Goal: Information Seeking & Learning: Learn about a topic

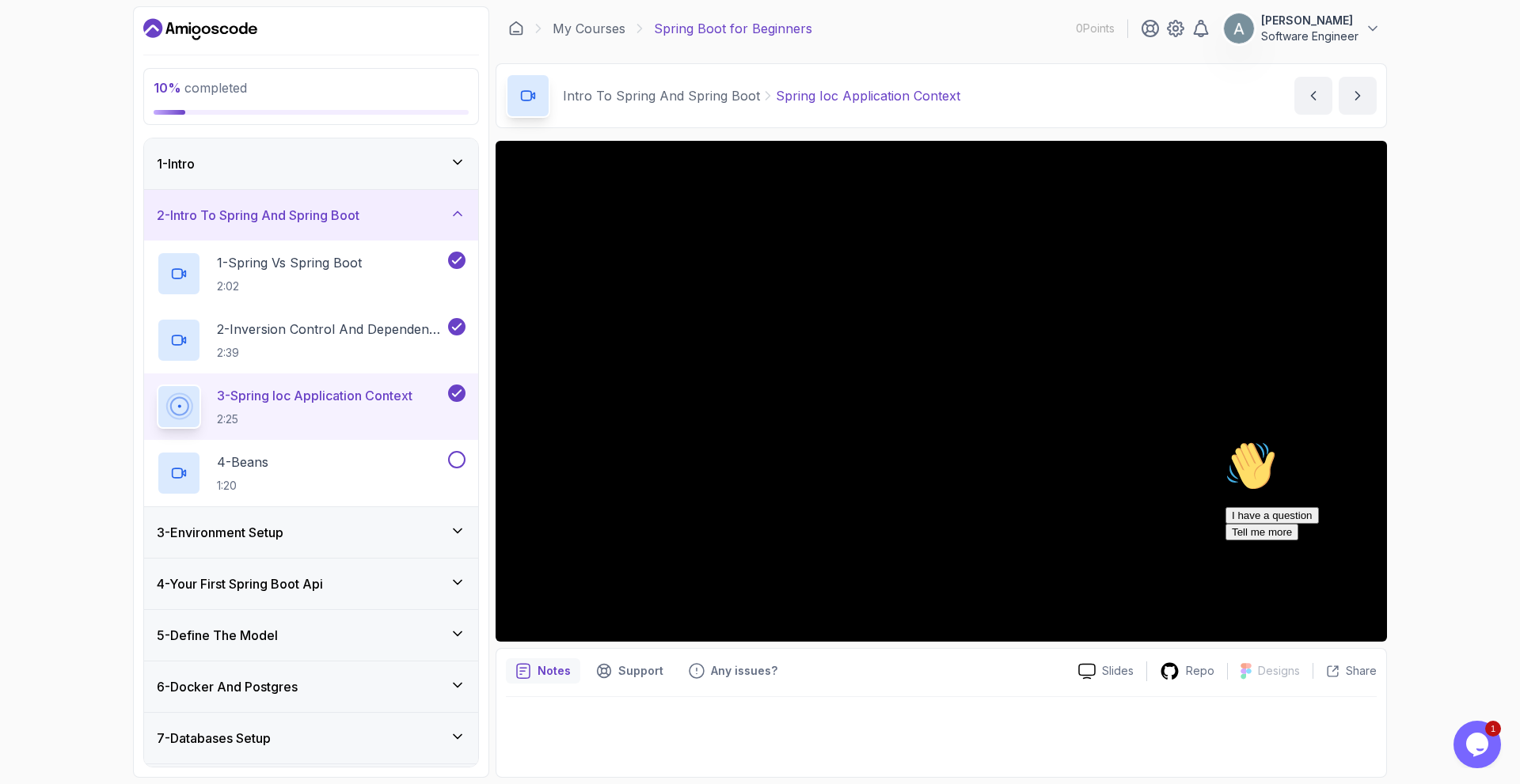
click at [1226, 440] on icon "Chat attention grabber" at bounding box center [1226, 440] width 0 height 0
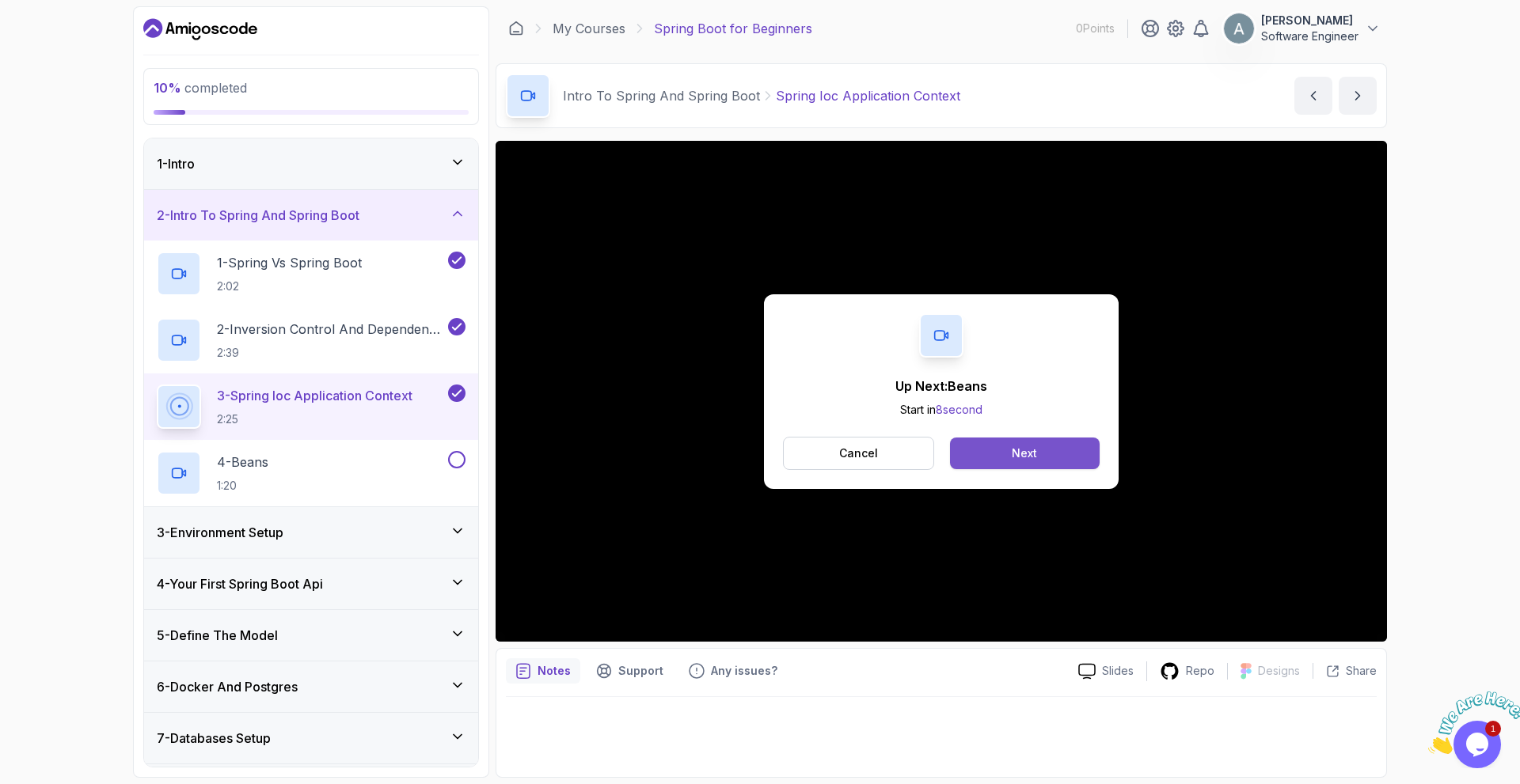
click at [1030, 457] on div "Next" at bounding box center [1024, 453] width 25 height 16
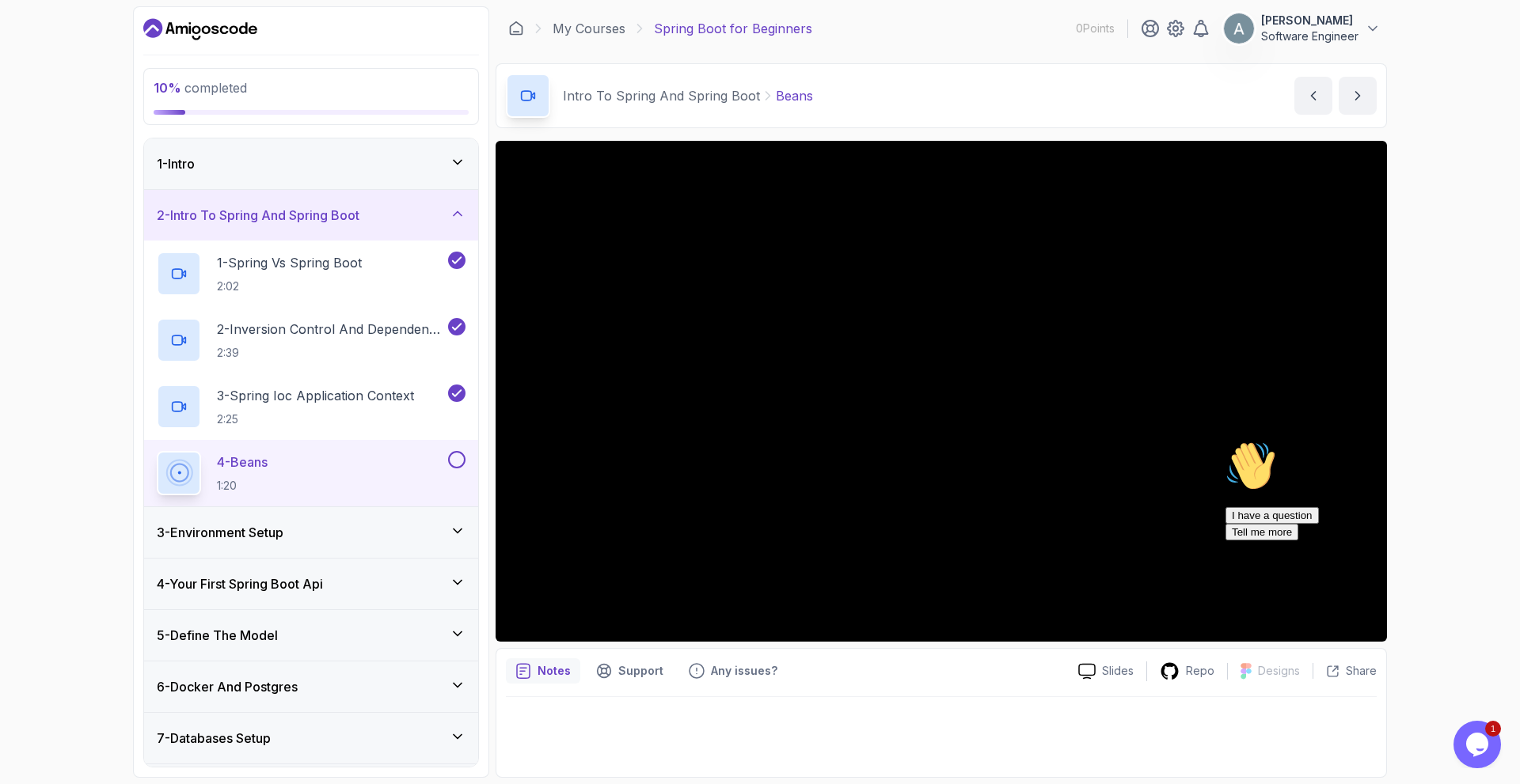
click at [1226, 440] on icon "Chat attention grabber" at bounding box center [1226, 440] width 0 height 0
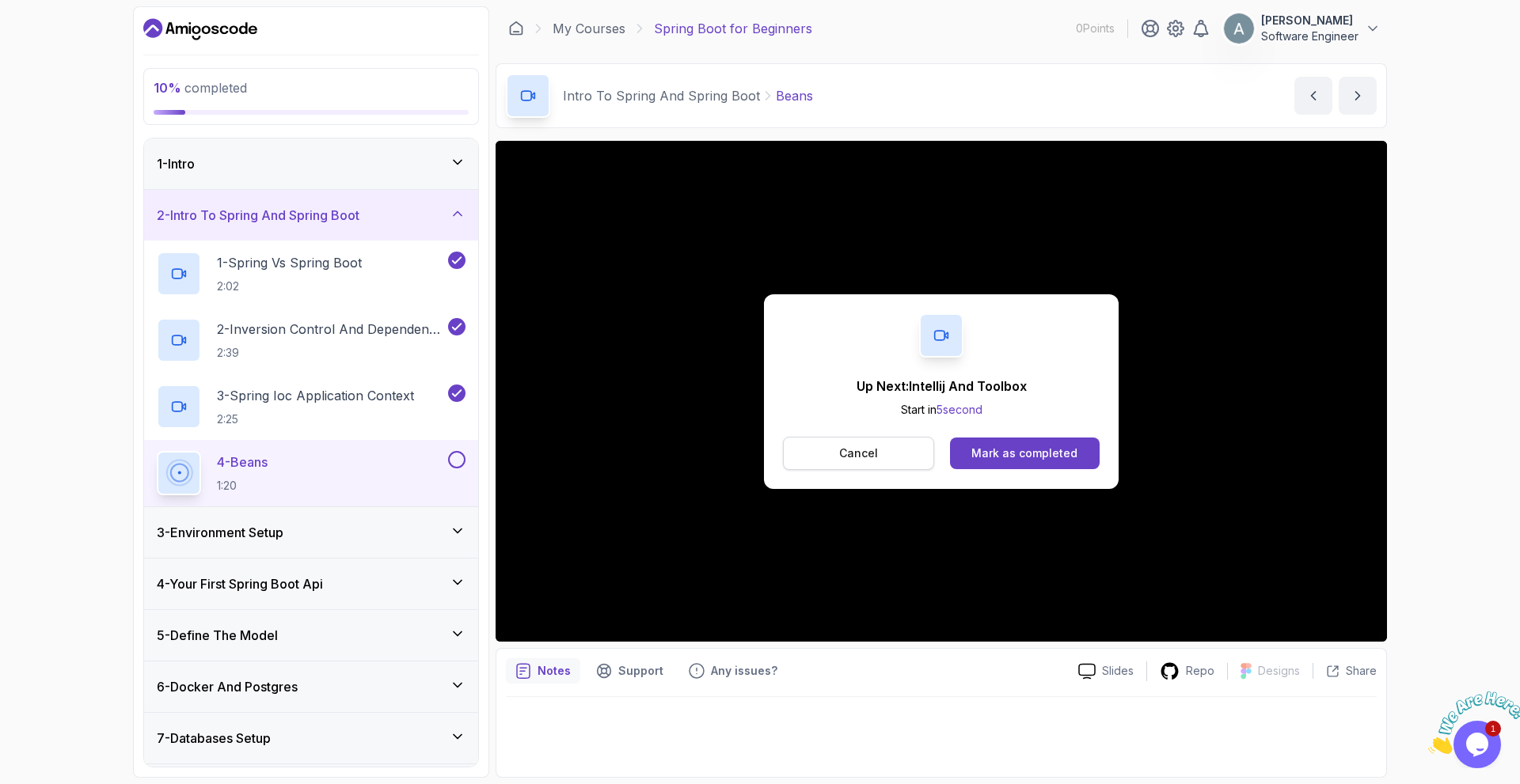
click at [897, 446] on button "Cancel" at bounding box center [858, 453] width 151 height 33
click at [1069, 467] on button "Mark as completed" at bounding box center [1024, 453] width 149 height 31
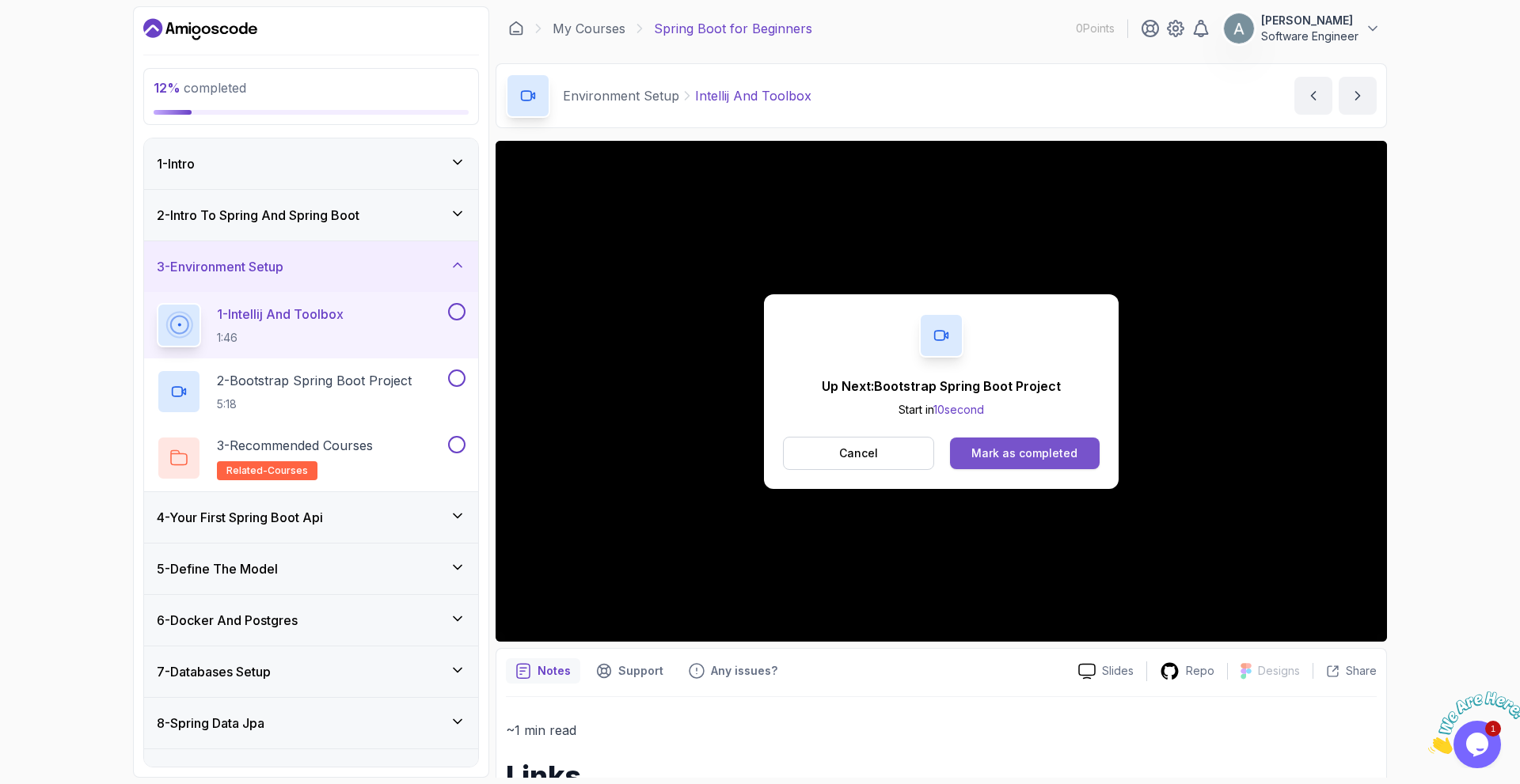
click at [1045, 456] on div "Mark as completed" at bounding box center [1024, 453] width 106 height 16
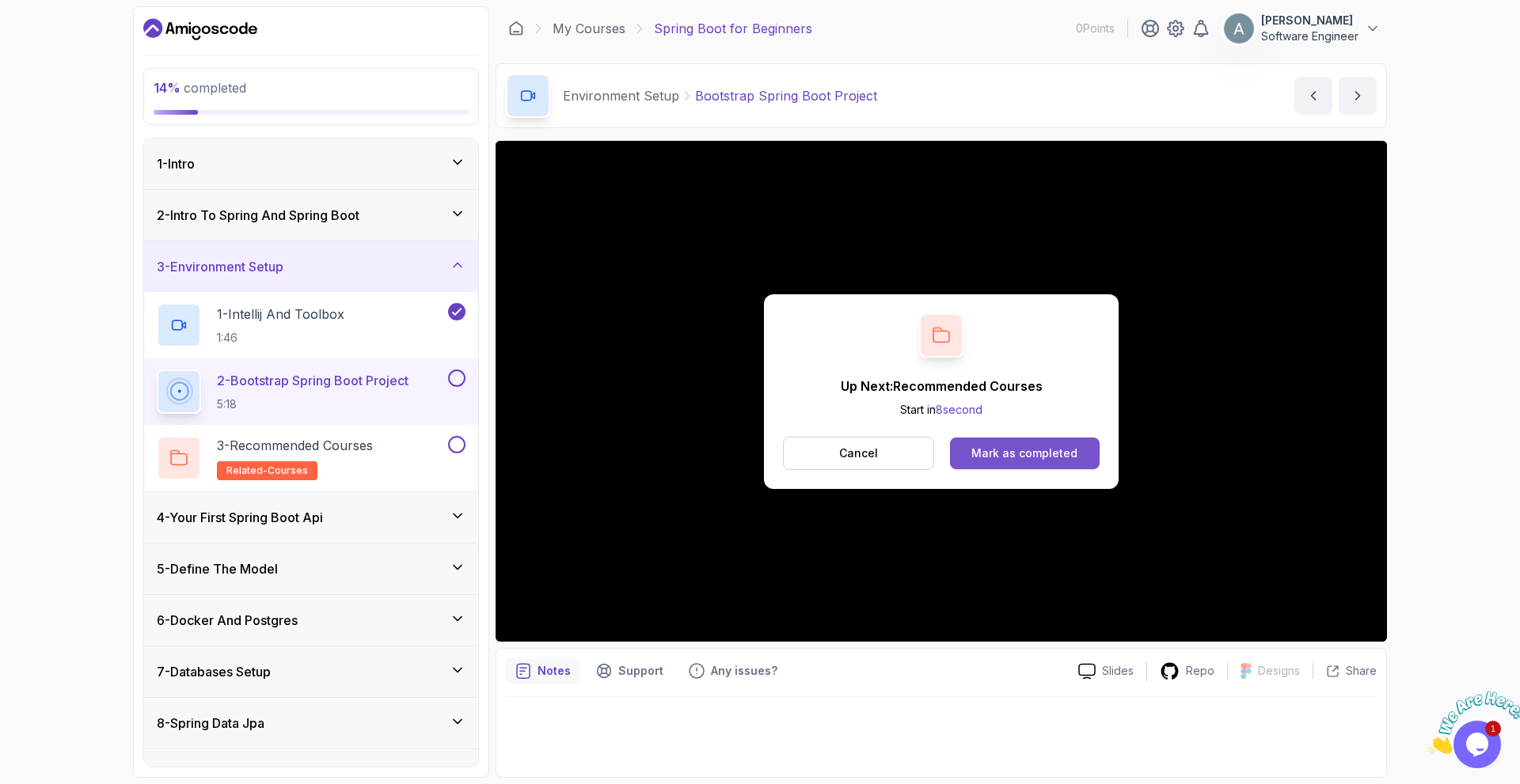
click at [1014, 451] on div "Mark as completed" at bounding box center [1024, 453] width 106 height 16
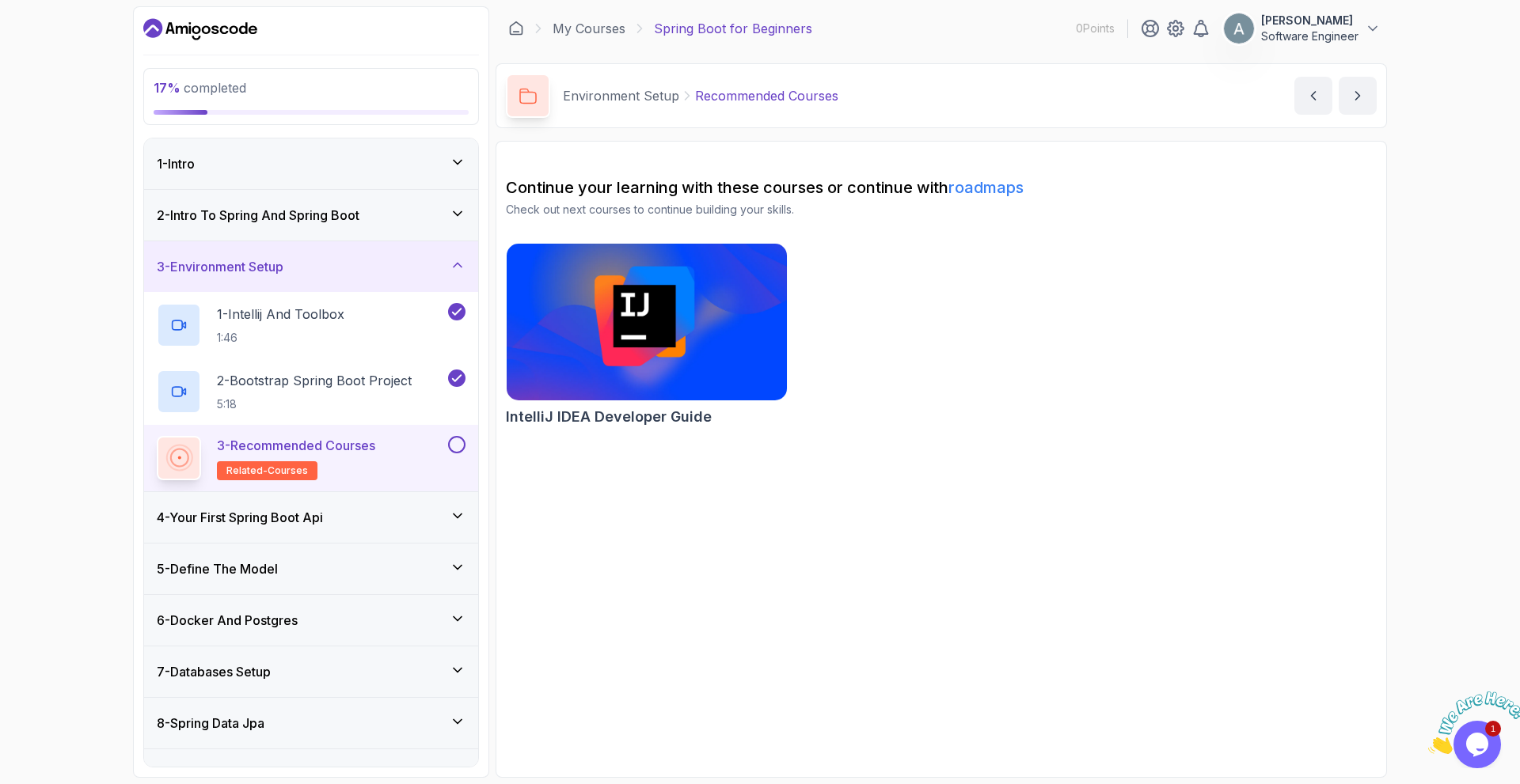
click at [669, 360] on img at bounding box center [646, 322] width 294 height 165
click at [452, 446] on button at bounding box center [457, 445] width 18 height 18
click at [1352, 99] on icon "next content" at bounding box center [1357, 96] width 16 height 16
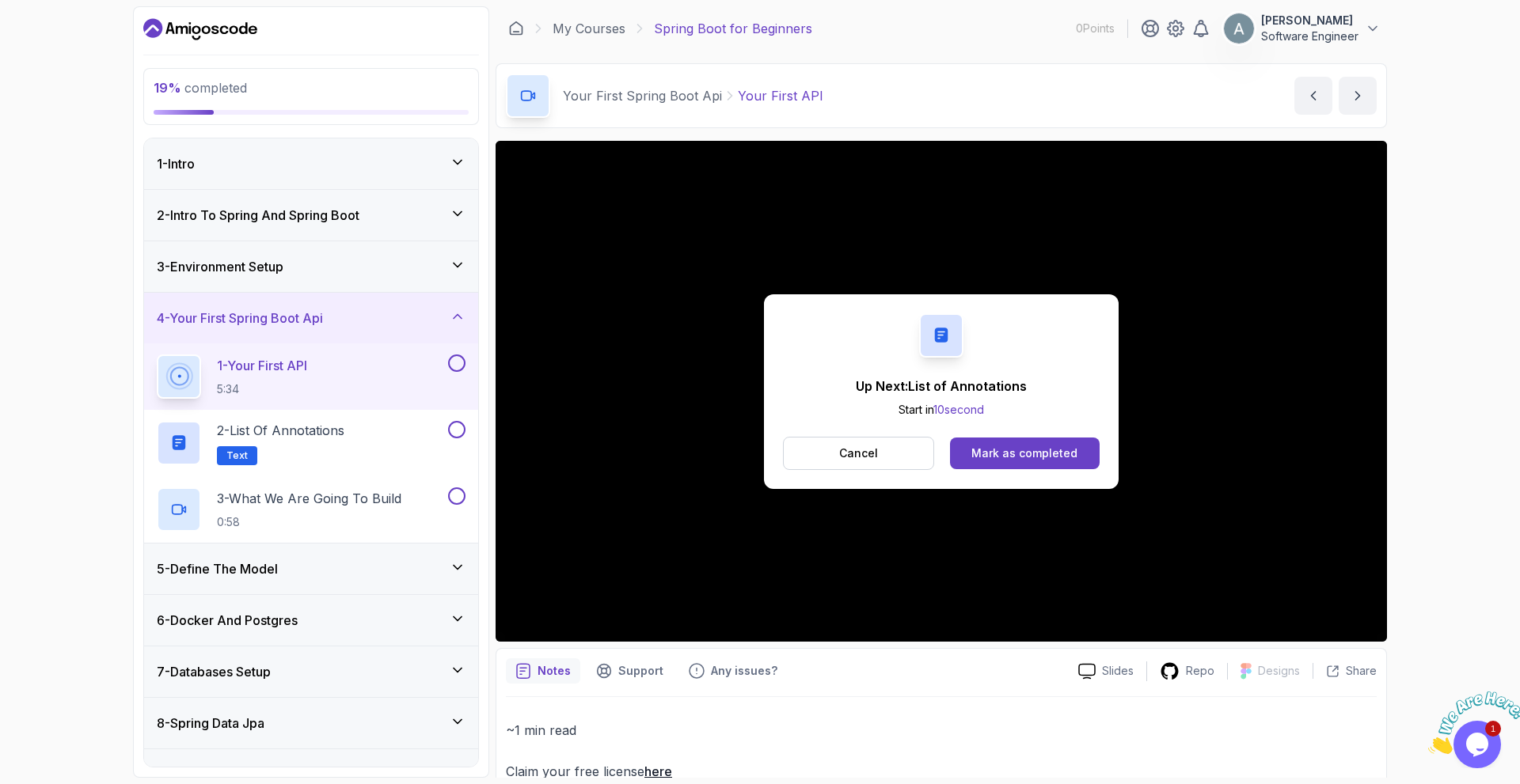
click at [1056, 510] on div "Up Next: List of Annotations Start in 10 second Cancel Mark as completed" at bounding box center [941, 391] width 891 height 501
click at [901, 464] on button "Cancel" at bounding box center [858, 453] width 151 height 33
click at [1001, 460] on div "Mark as completed" at bounding box center [1024, 453] width 106 height 16
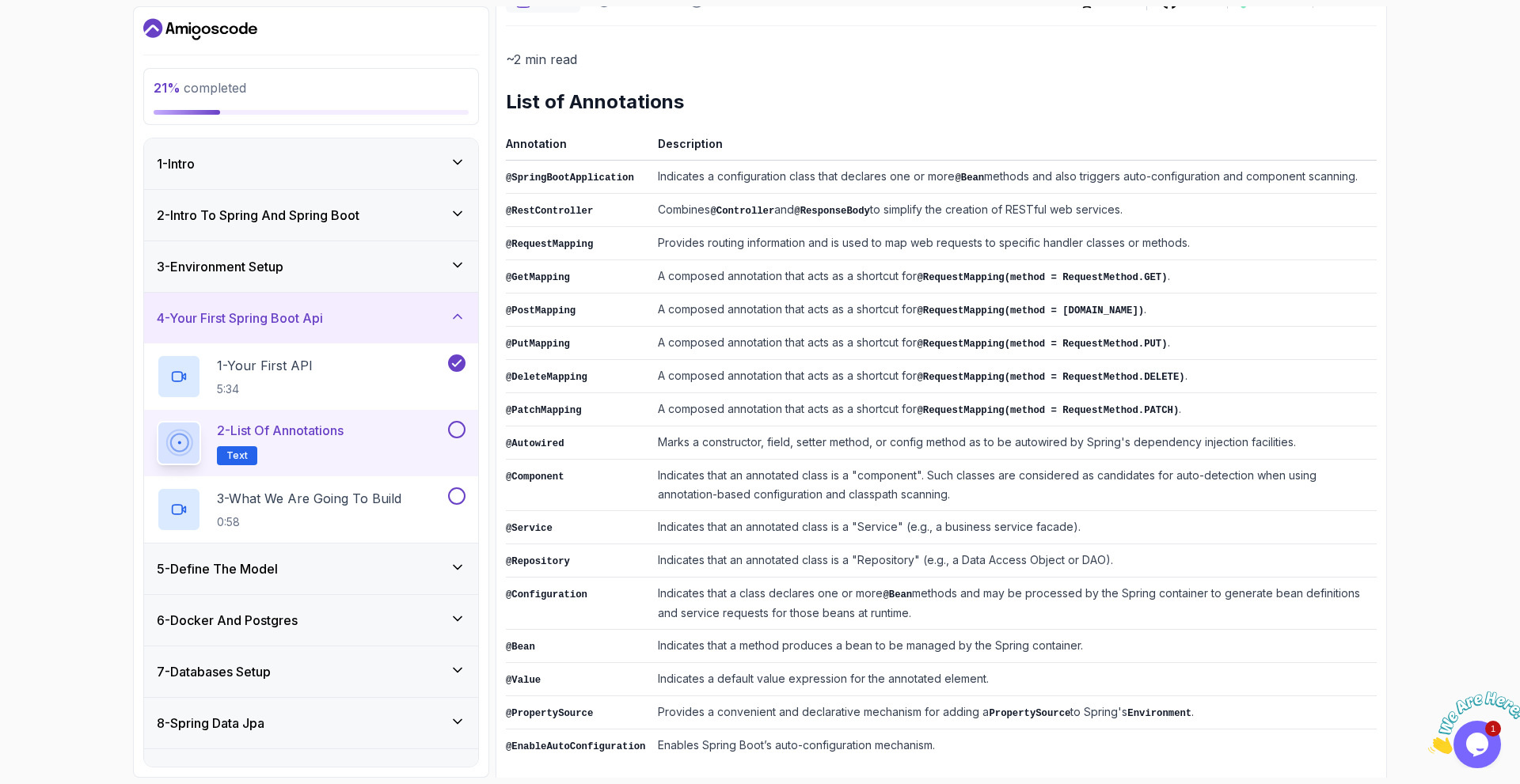
scroll to position [168, 0]
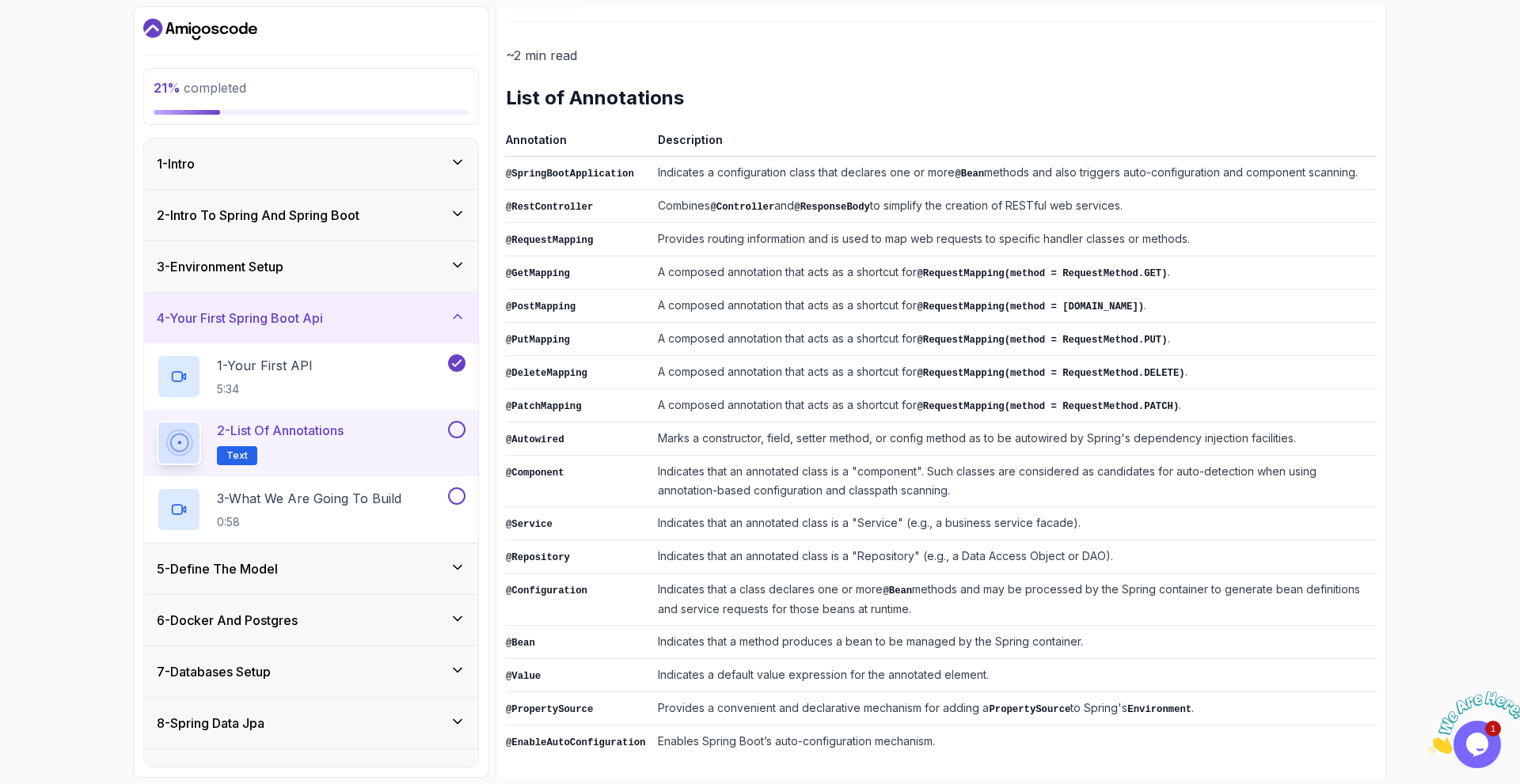
drag, startPoint x: 506, startPoint y: 141, endPoint x: 1069, endPoint y: 760, distance: 836.7
click at [1069, 760] on div "~2 min read List of Annotations Annotation Description @SpringBootApplication I…" at bounding box center [941, 400] width 871 height 758
copy thead
click at [407, 440] on div "2 - List of Annotations Text" at bounding box center [300, 443] width 288 height 44
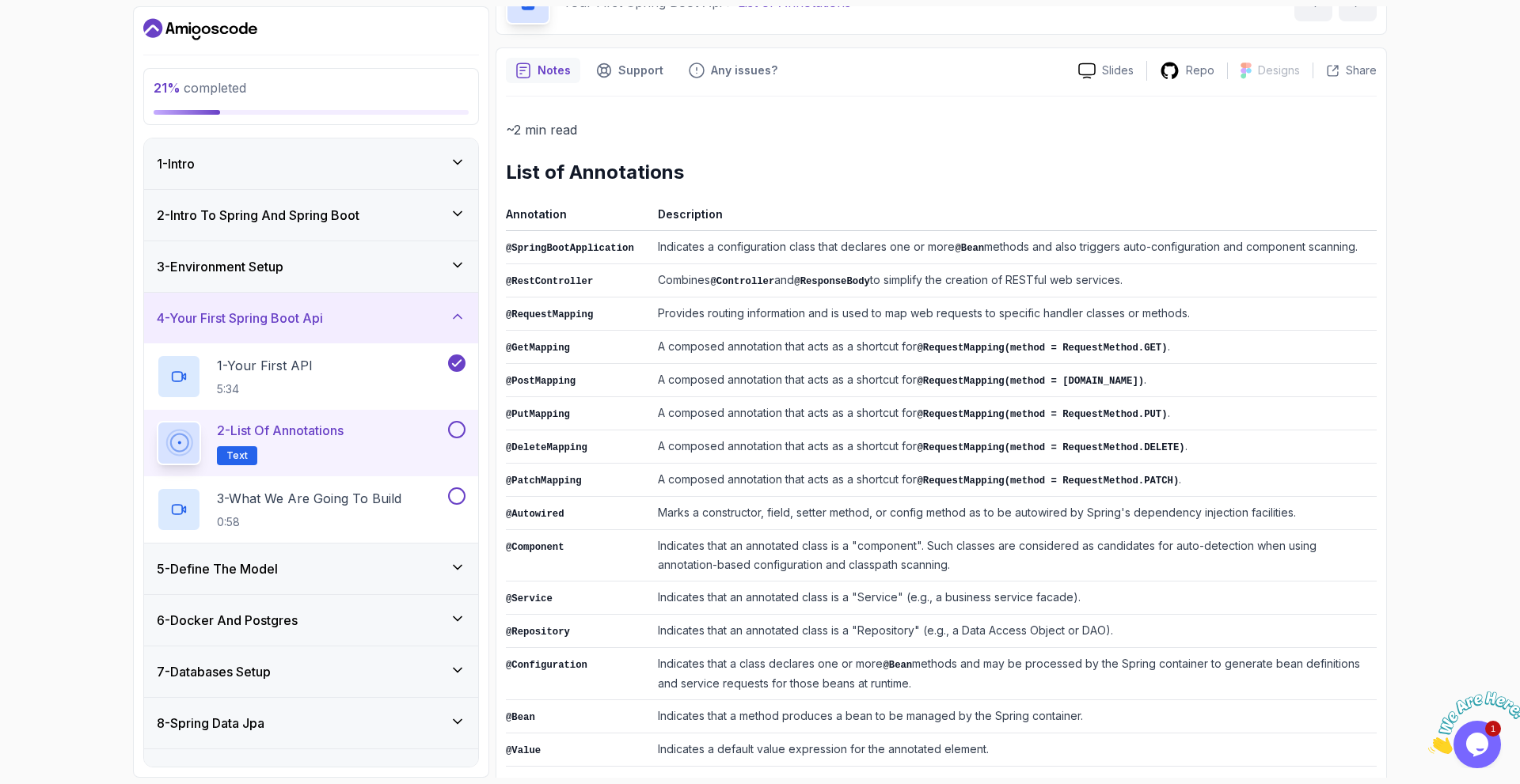
scroll to position [0, 0]
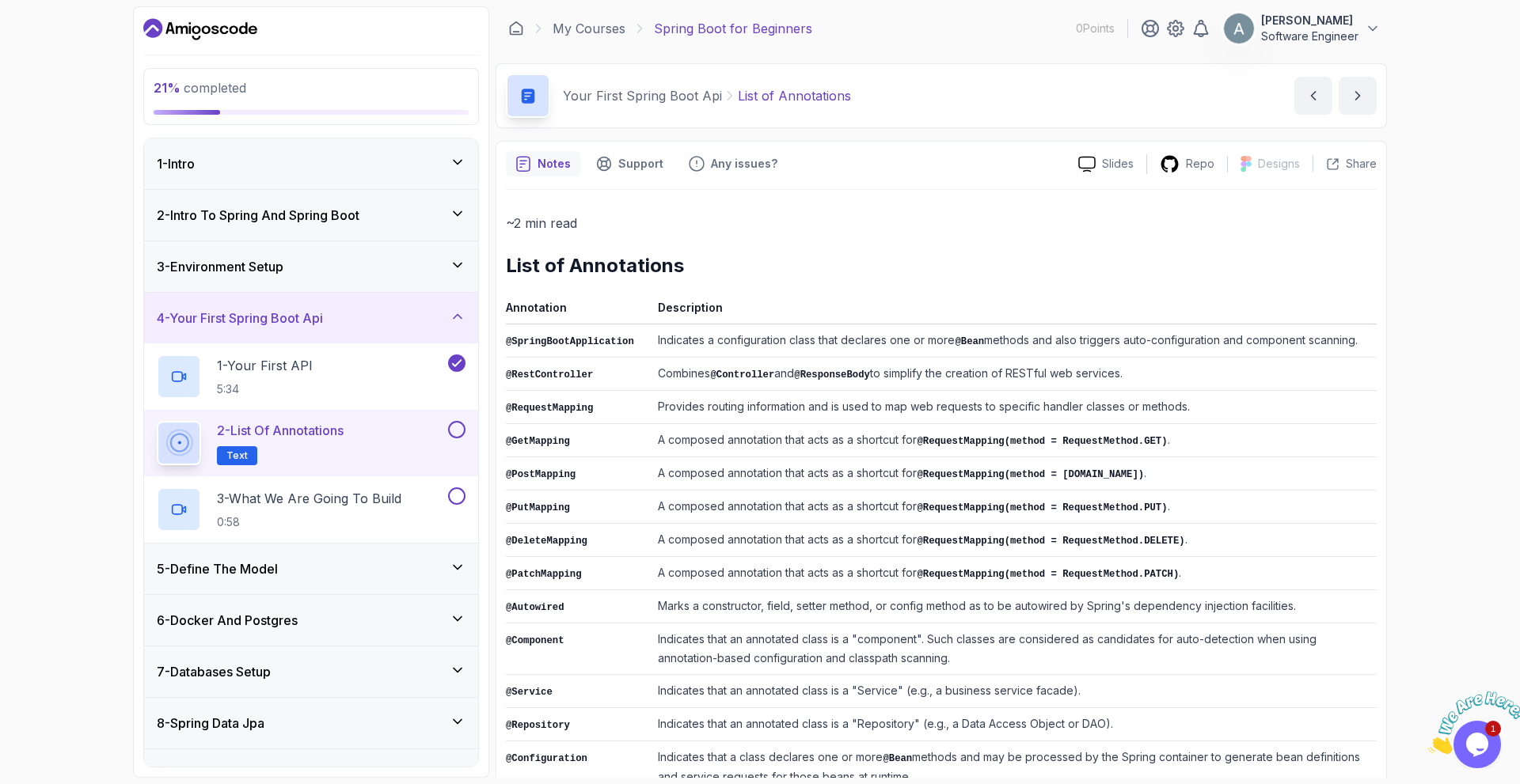
click at [1363, 115] on div "Your First Spring Boot Api List of Annotations List of Annotations by nelson" at bounding box center [941, 96] width 891 height 64
click at [1363, 102] on icon "next content" at bounding box center [1357, 96] width 16 height 16
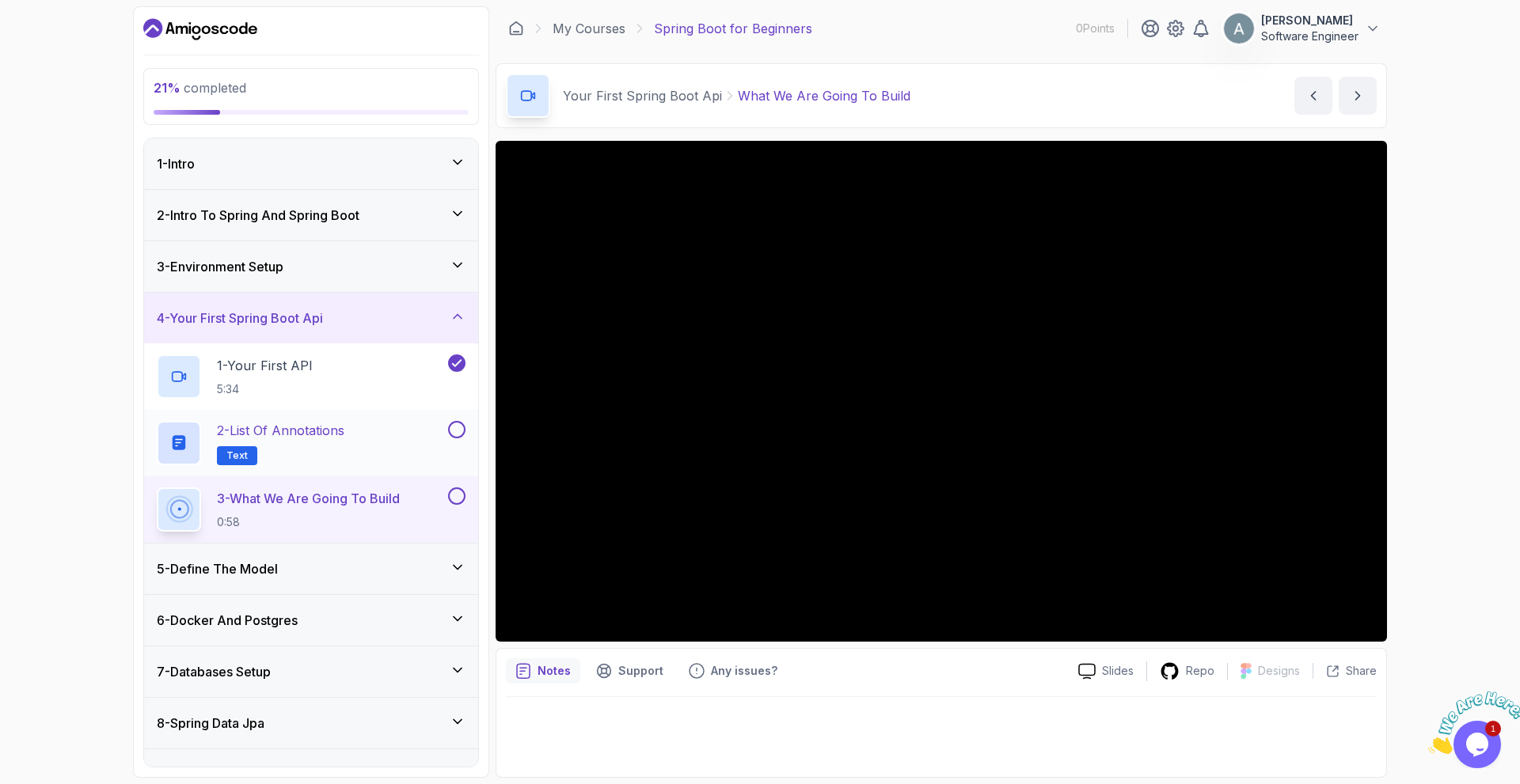
click at [370, 445] on div "2 - List of Annotations Text" at bounding box center [300, 443] width 288 height 44
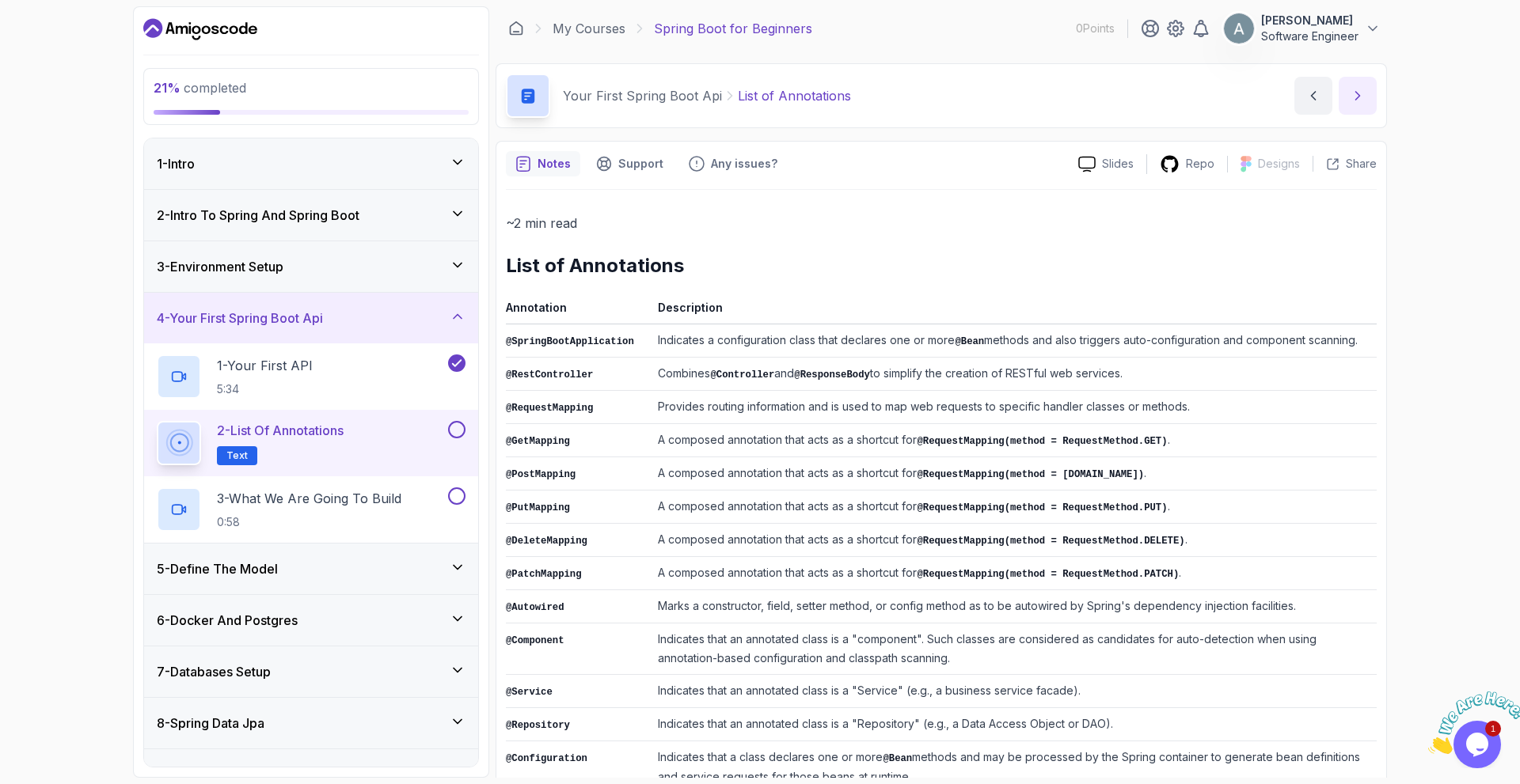
click at [1364, 99] on icon "next content" at bounding box center [1357, 96] width 16 height 16
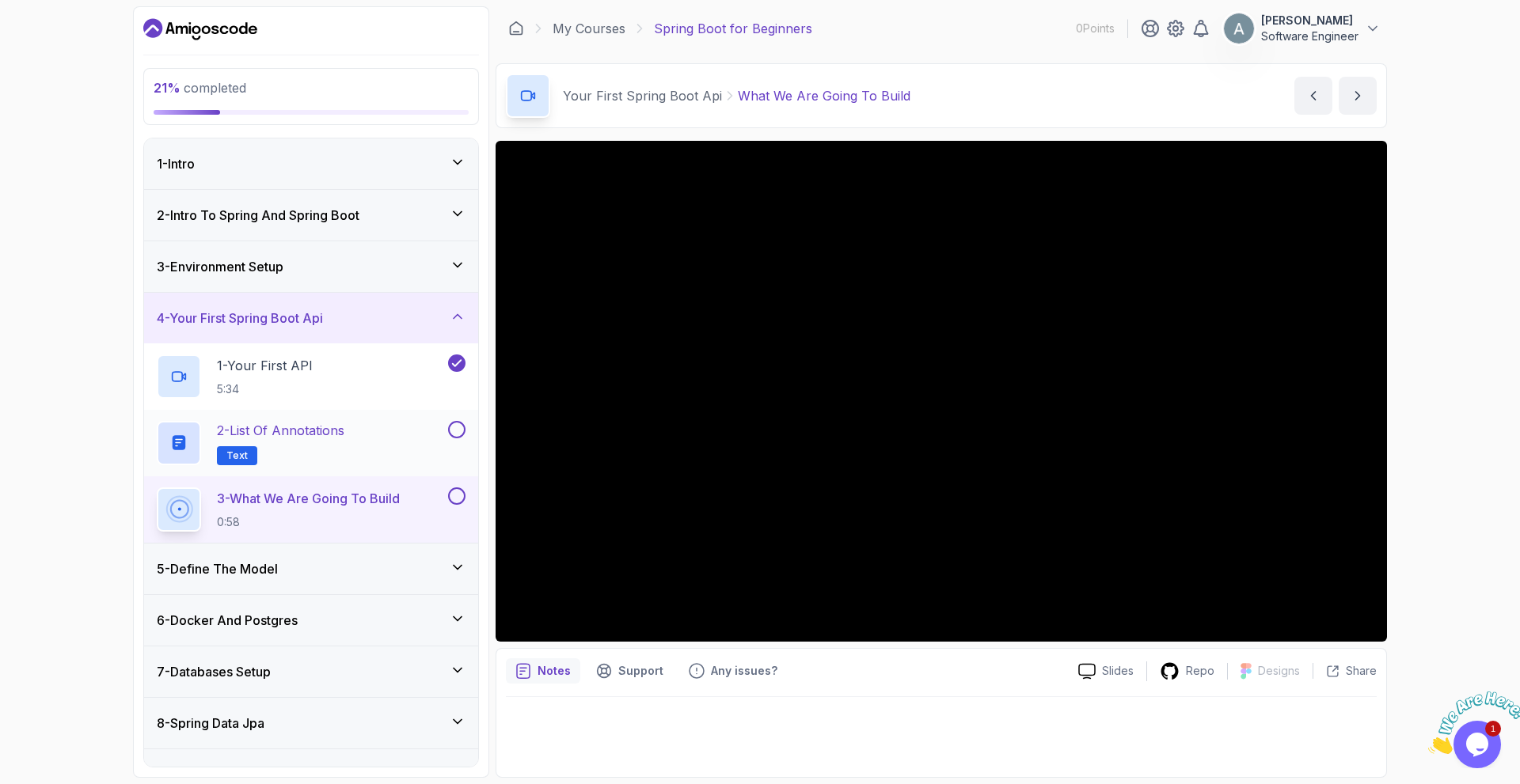
click at [457, 428] on button at bounding box center [457, 429] width 18 height 18
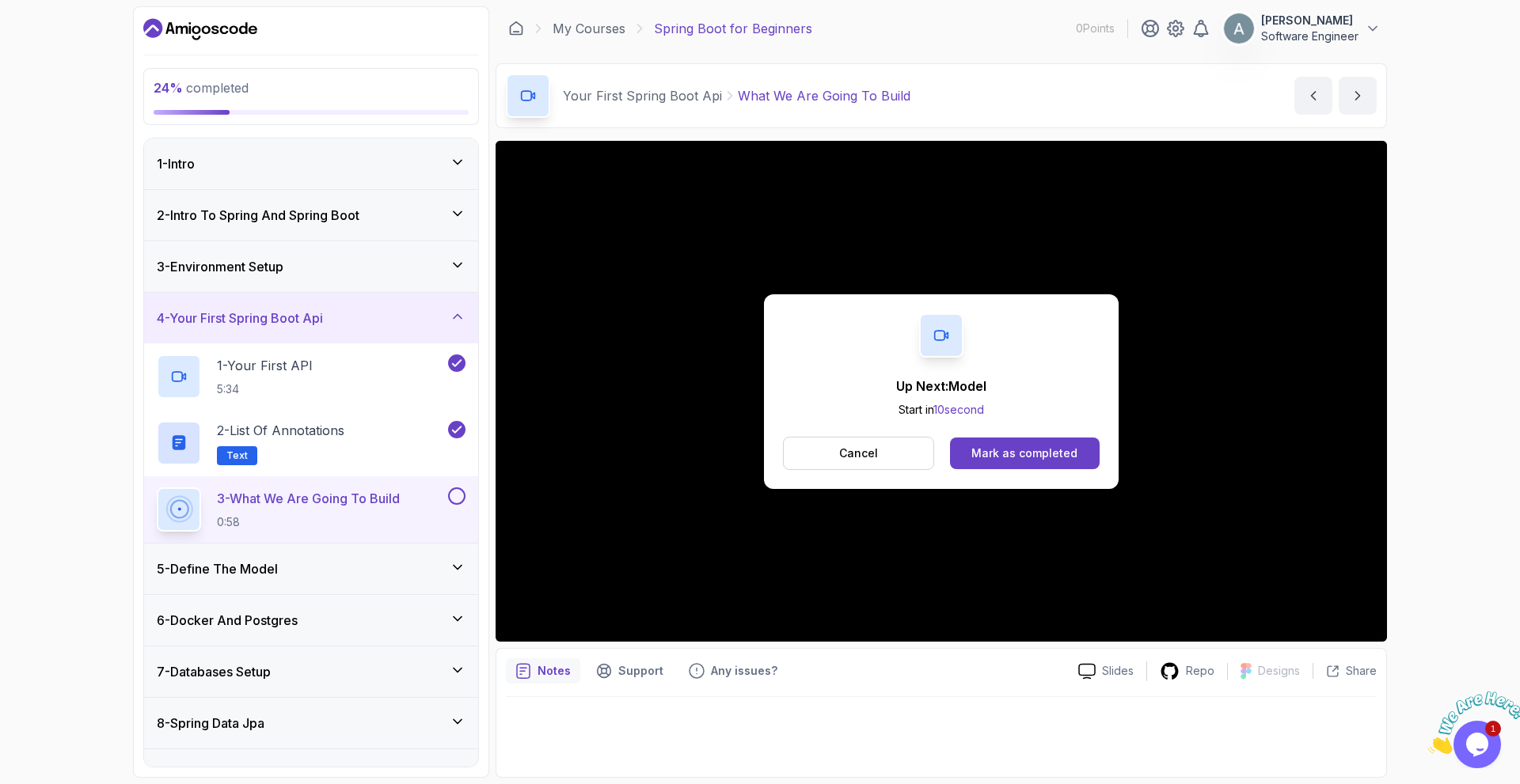
click at [455, 495] on button at bounding box center [457, 496] width 18 height 18
click at [463, 559] on div "5 - Define The Model" at bounding box center [311, 569] width 334 height 51
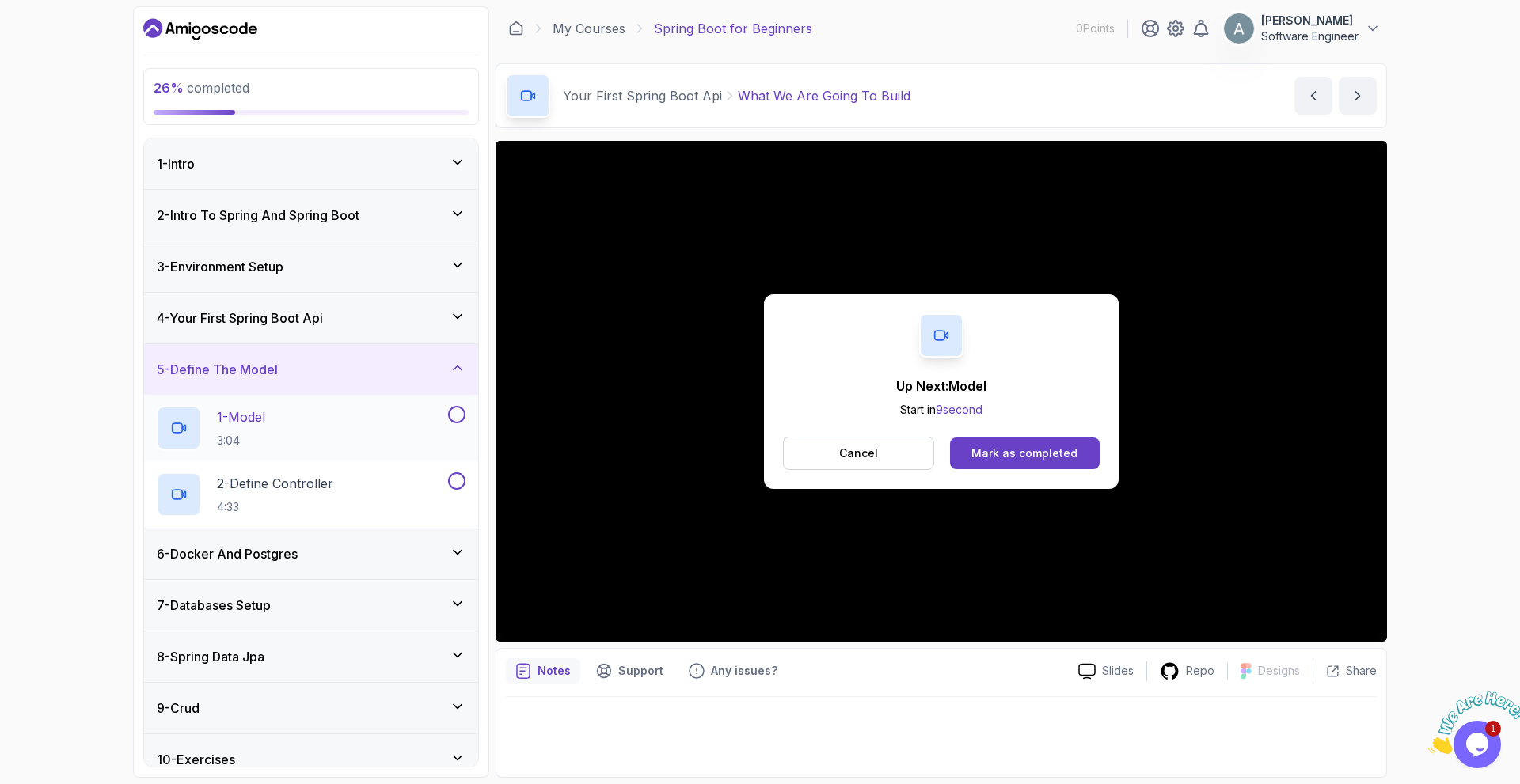
click at [382, 431] on div "1 - Model 3:04" at bounding box center [300, 428] width 288 height 44
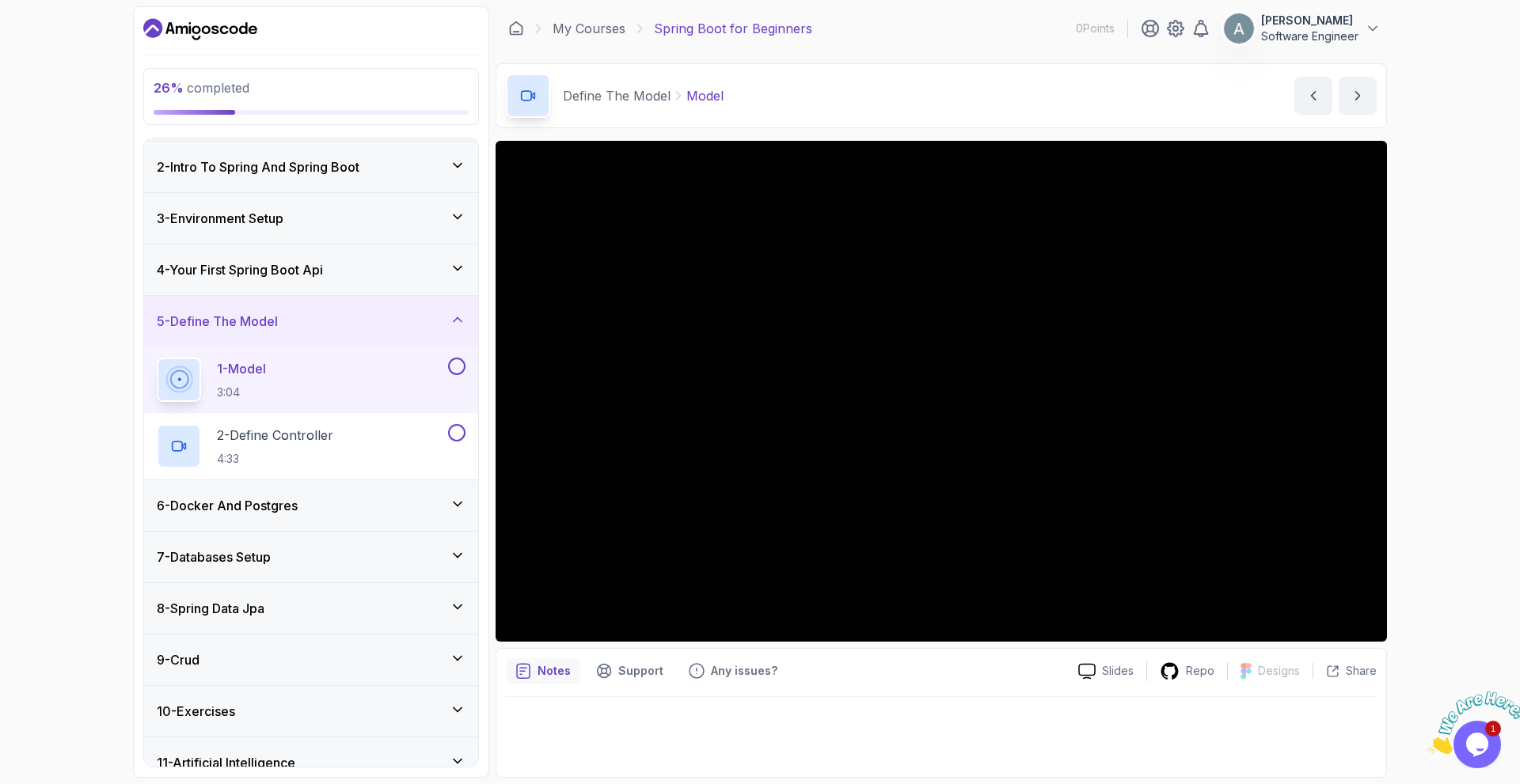
scroll to position [121, 0]
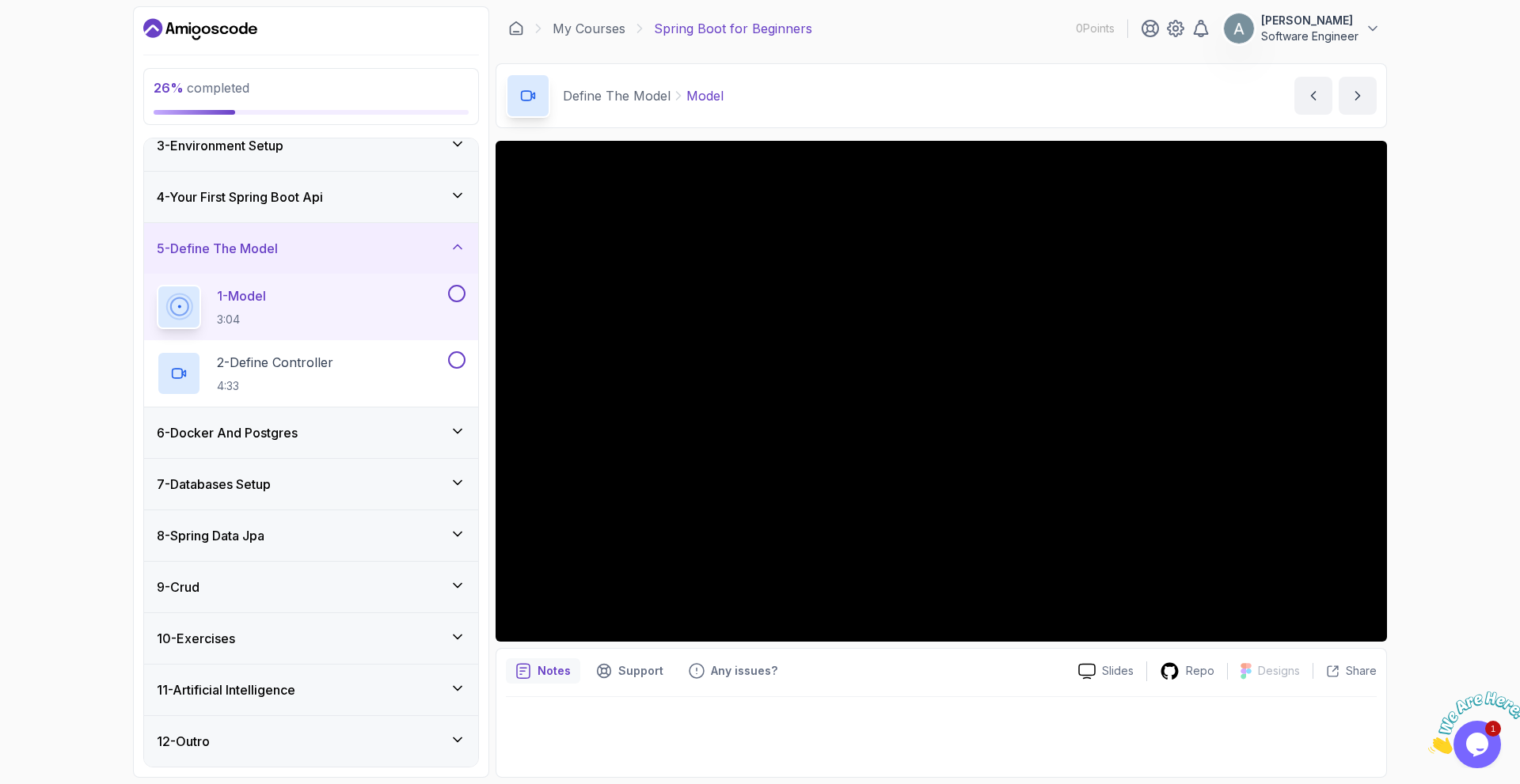
click at [464, 524] on div "8 - Spring Data Jpa" at bounding box center [311, 536] width 334 height 51
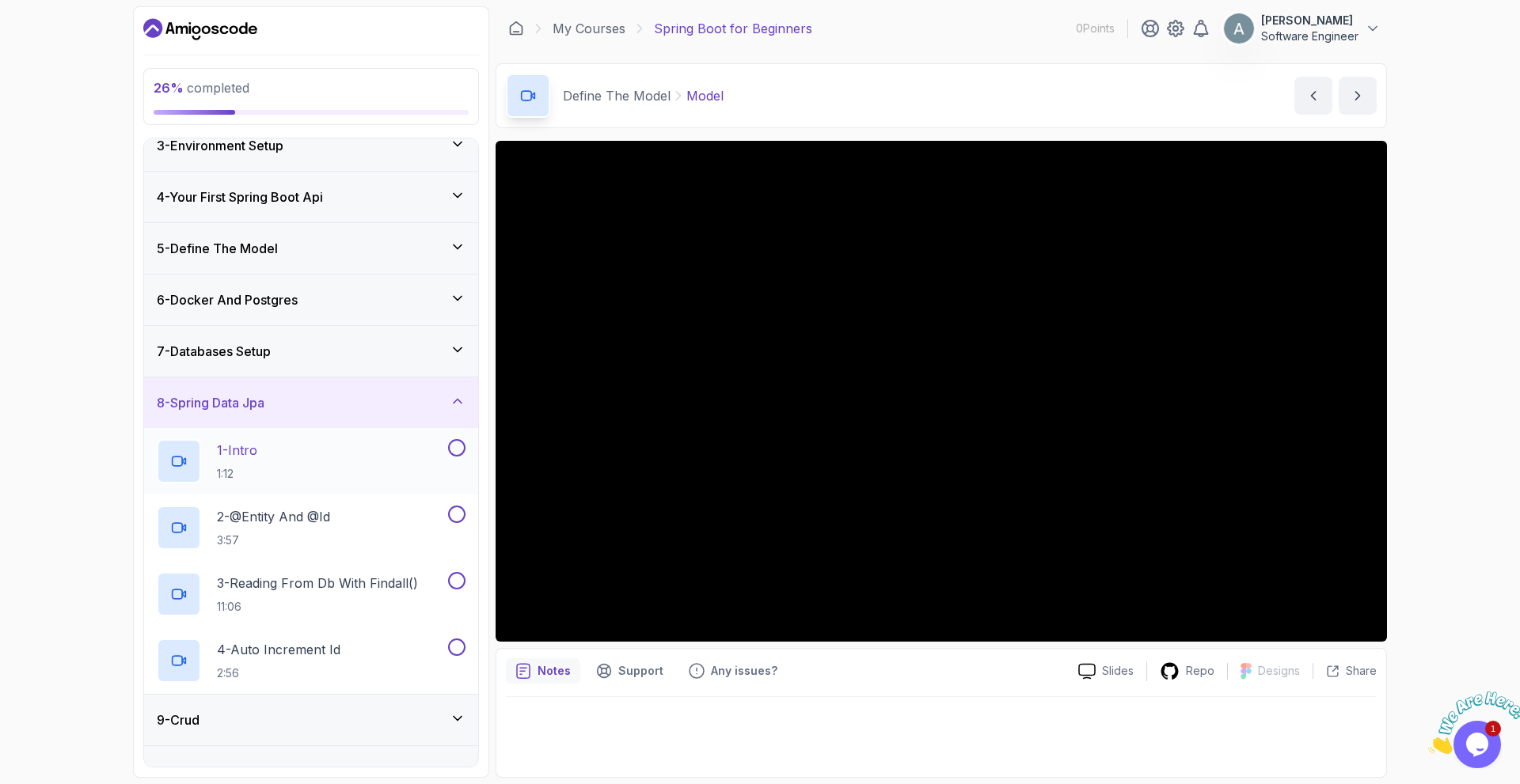
scroll to position [96, 0]
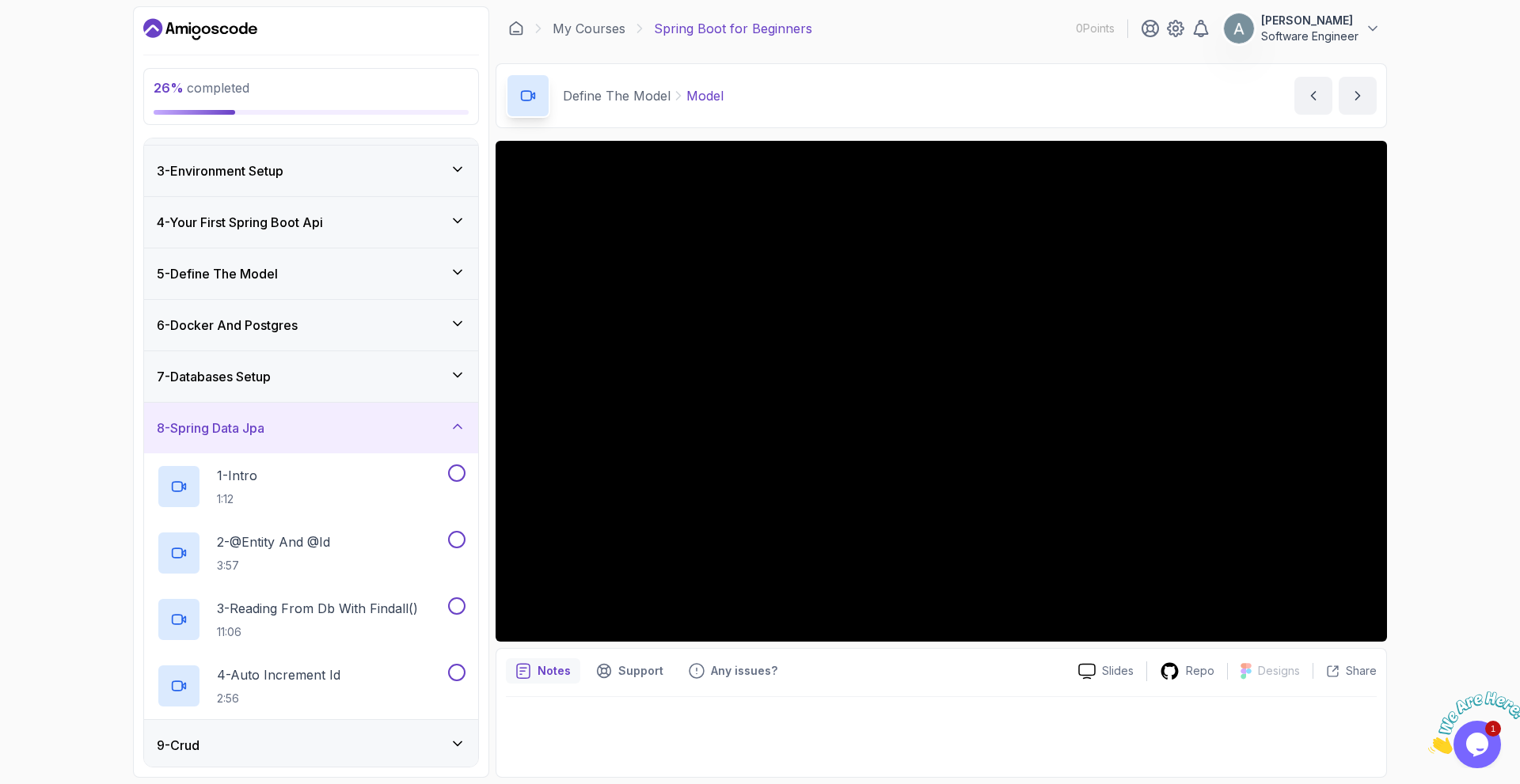
click at [453, 417] on div "8 - Spring Data Jpa" at bounding box center [311, 428] width 334 height 51
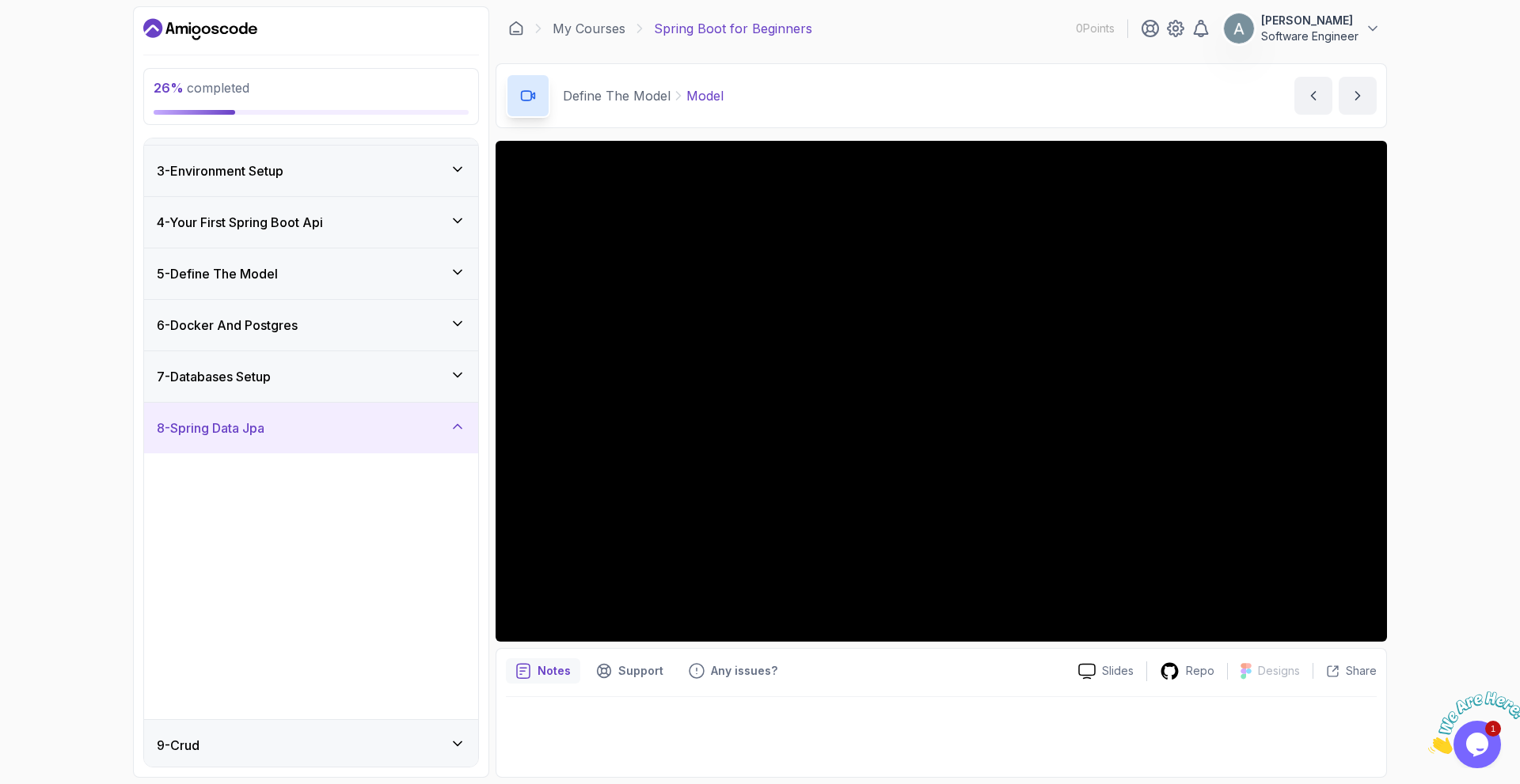
scroll to position [0, 0]
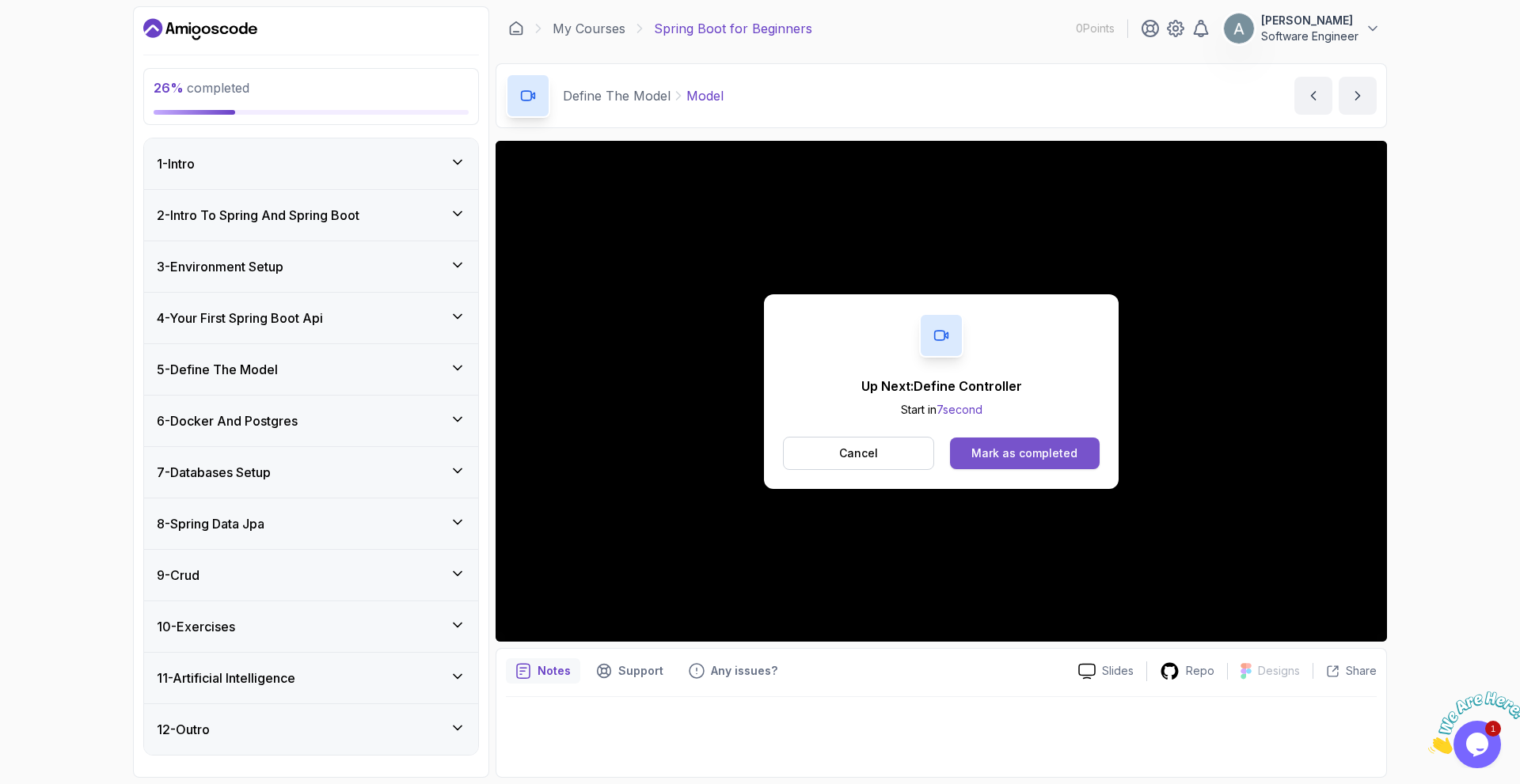
click at [1016, 444] on button "Mark as completed" at bounding box center [1024, 453] width 149 height 31
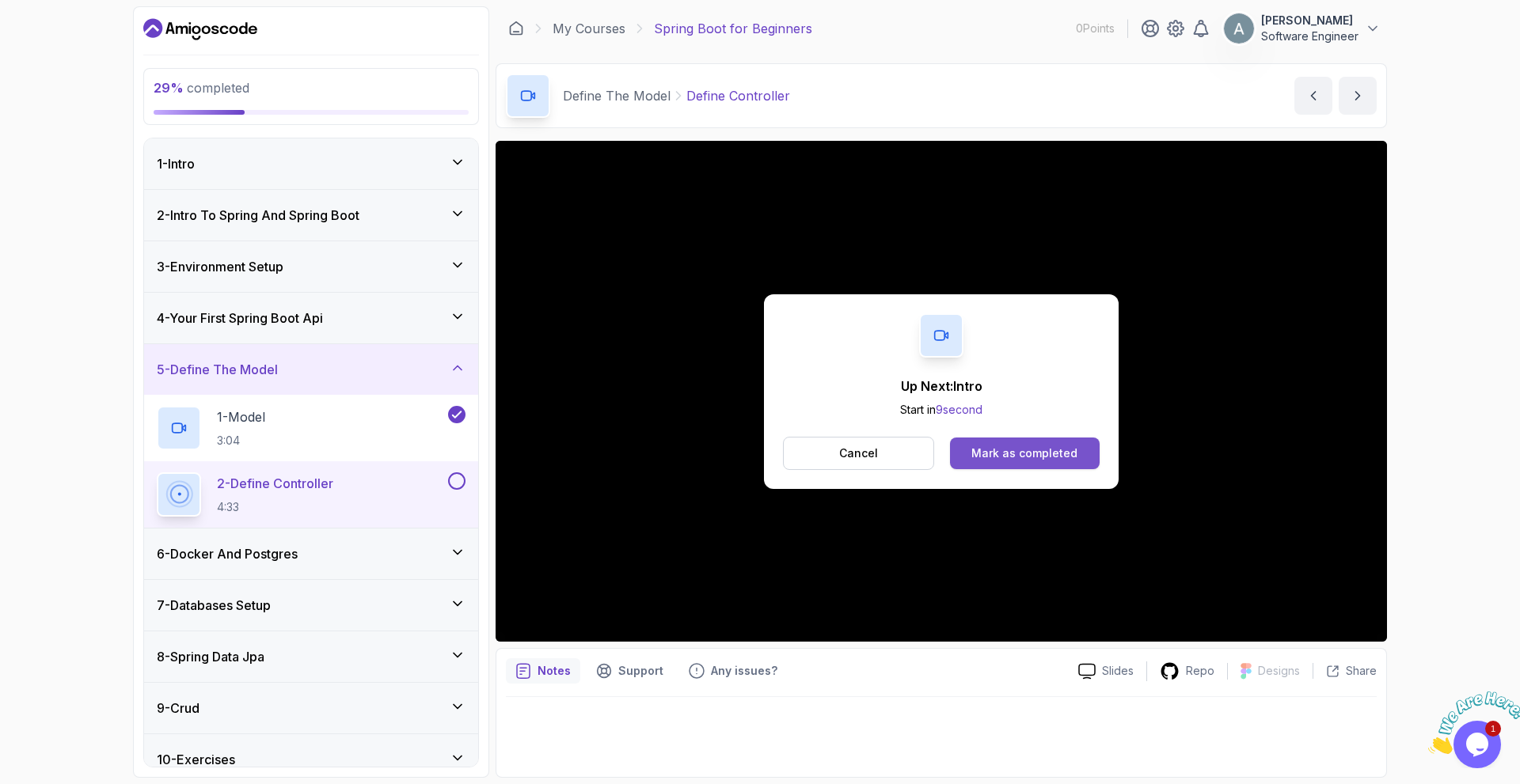
click at [1012, 452] on div "Mark as completed" at bounding box center [1024, 453] width 106 height 16
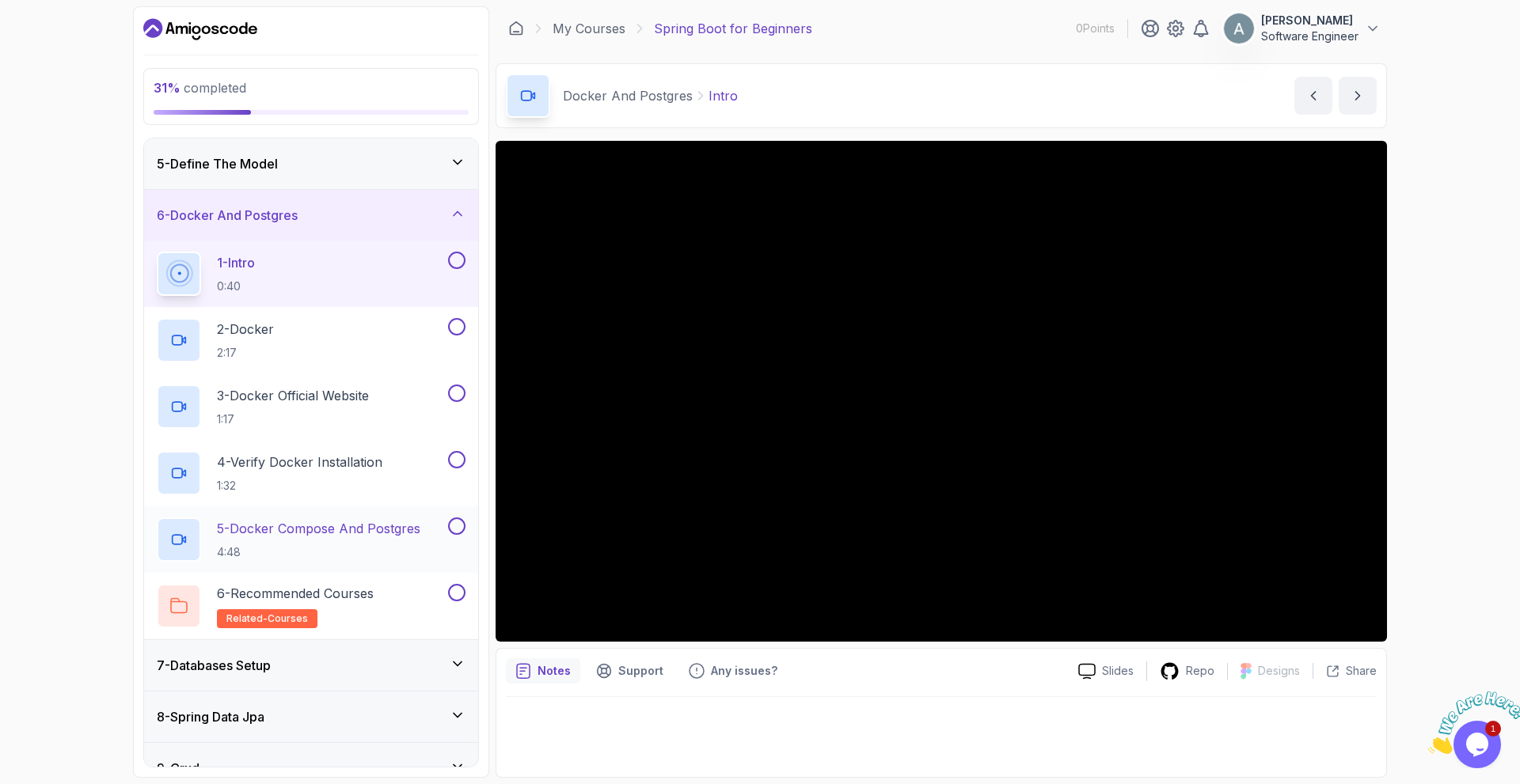
scroll to position [238, 0]
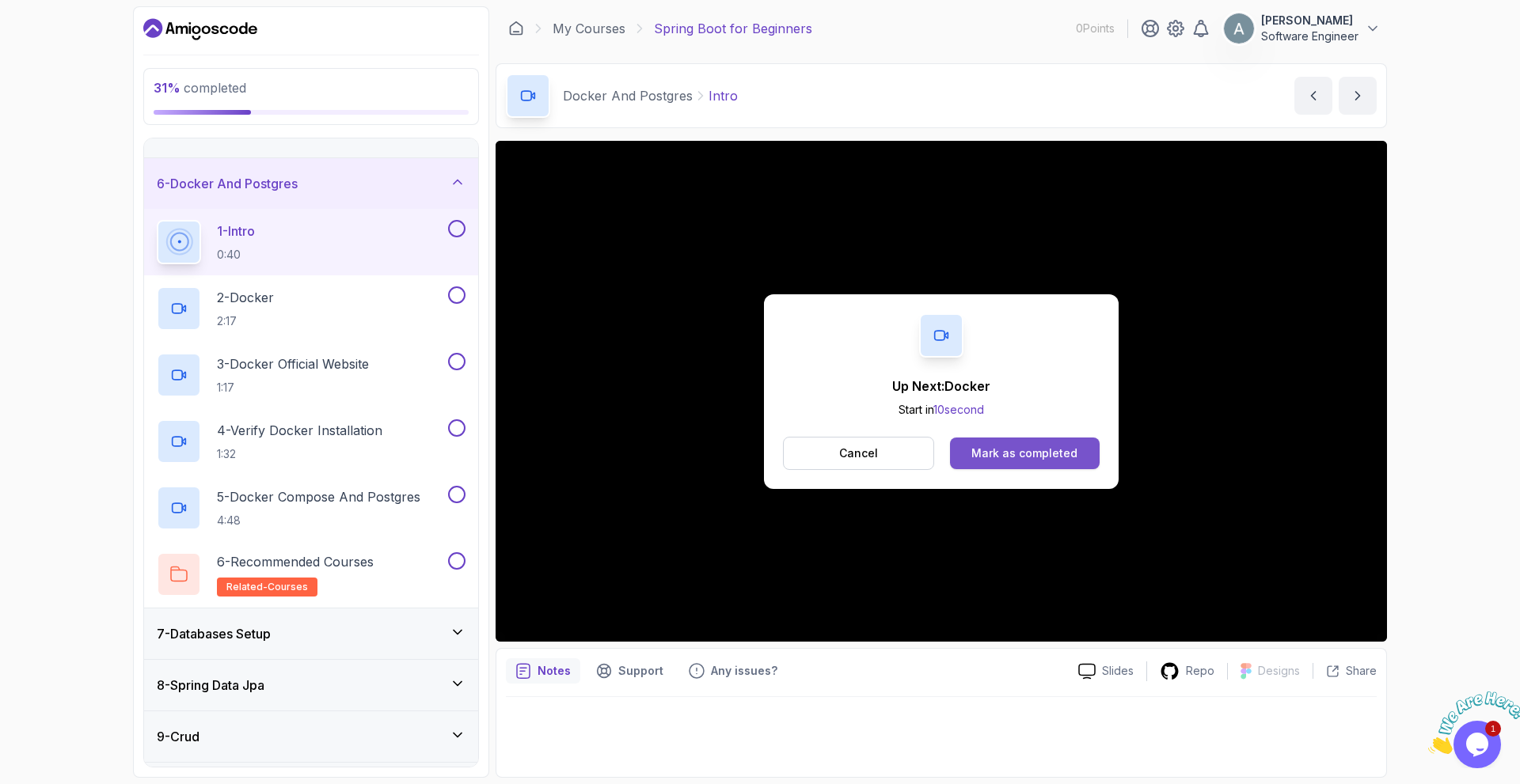
click at [996, 452] on div "Mark as completed" at bounding box center [1024, 453] width 106 height 16
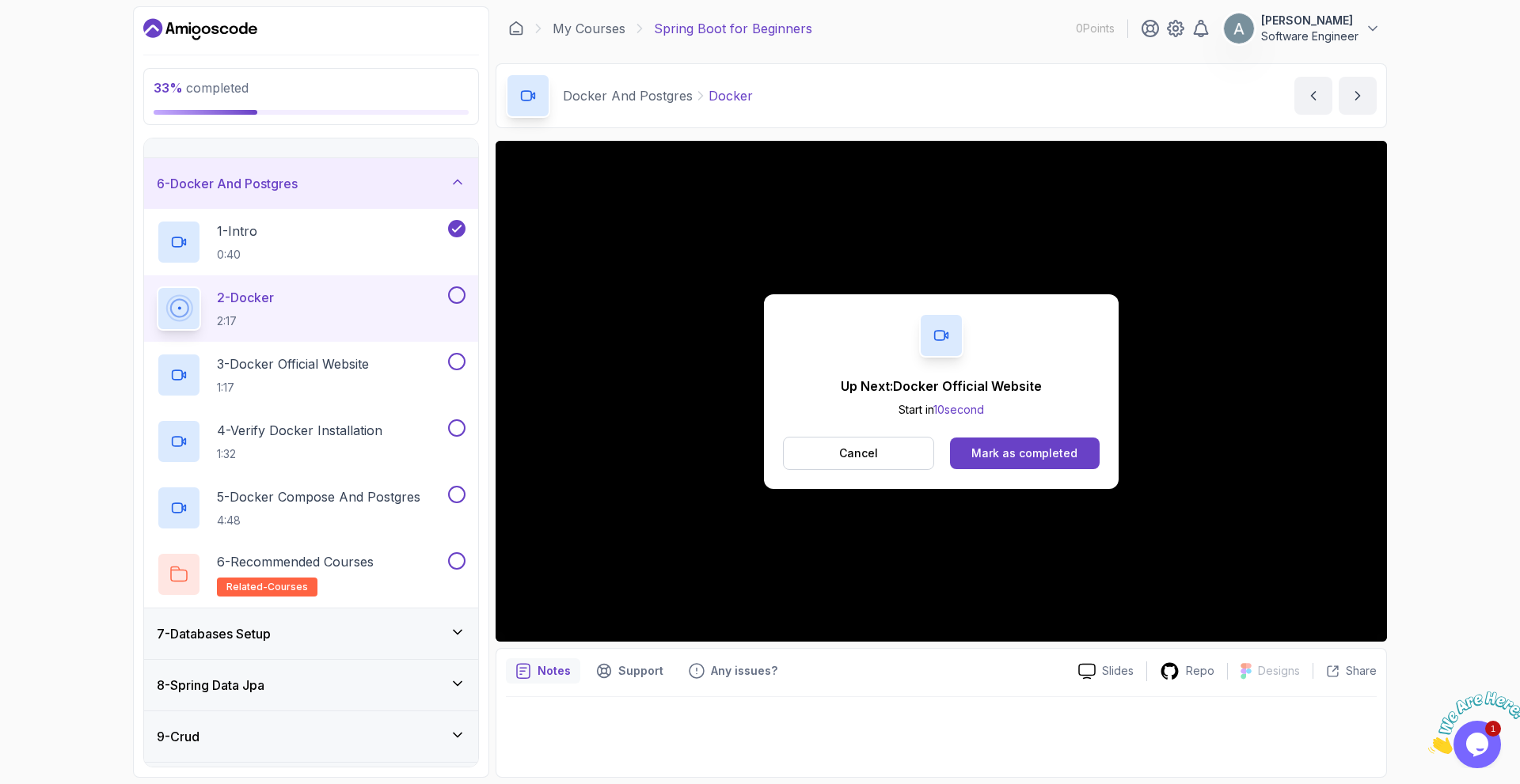
click at [457, 300] on button at bounding box center [457, 295] width 18 height 18
click at [1007, 456] on div "Mark as completed" at bounding box center [1024, 453] width 106 height 16
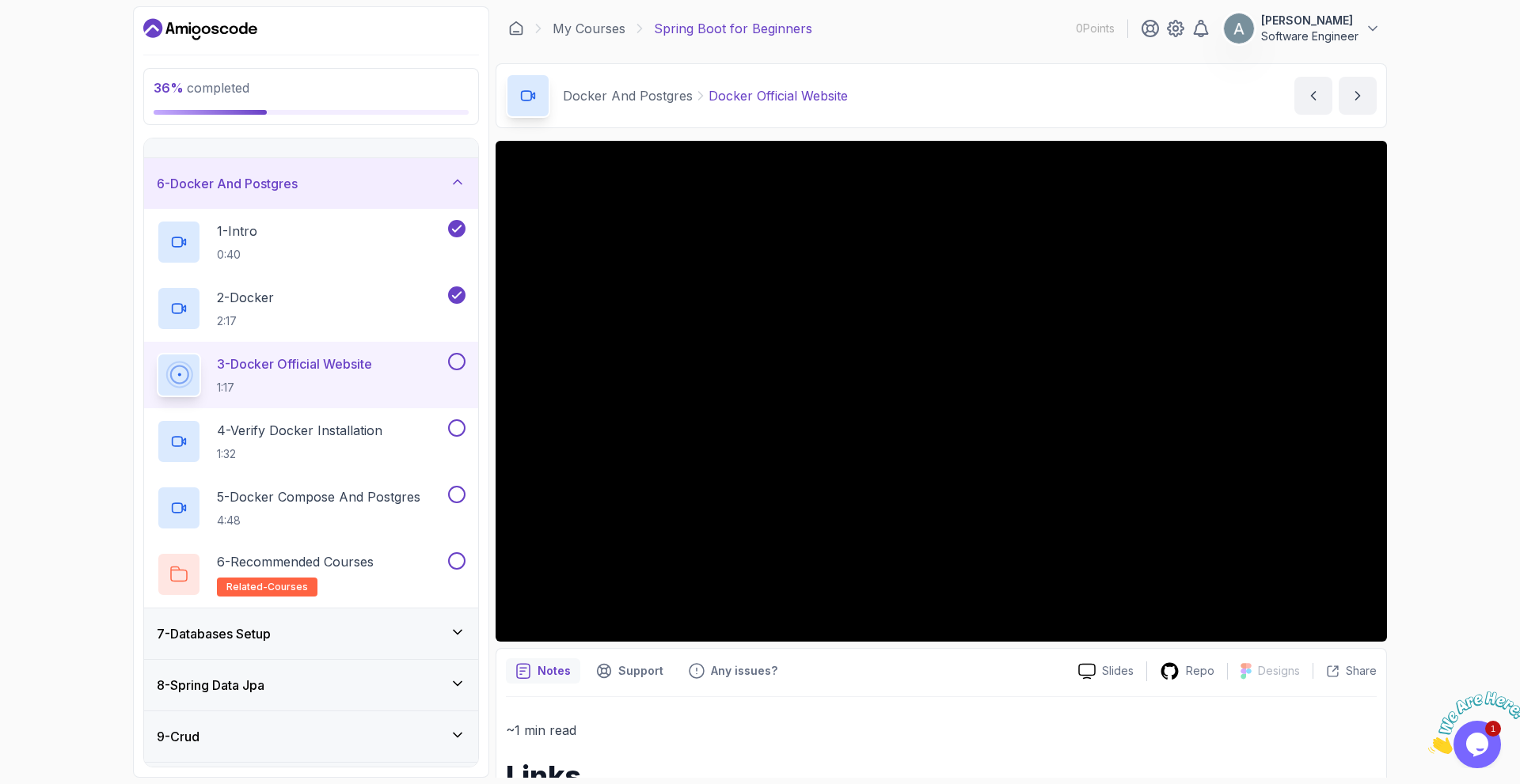
click at [464, 361] on button at bounding box center [457, 361] width 18 height 18
click at [455, 427] on button at bounding box center [457, 428] width 18 height 18
click at [426, 431] on div "4 - Verify Docker Installation 1:32" at bounding box center [300, 441] width 288 height 44
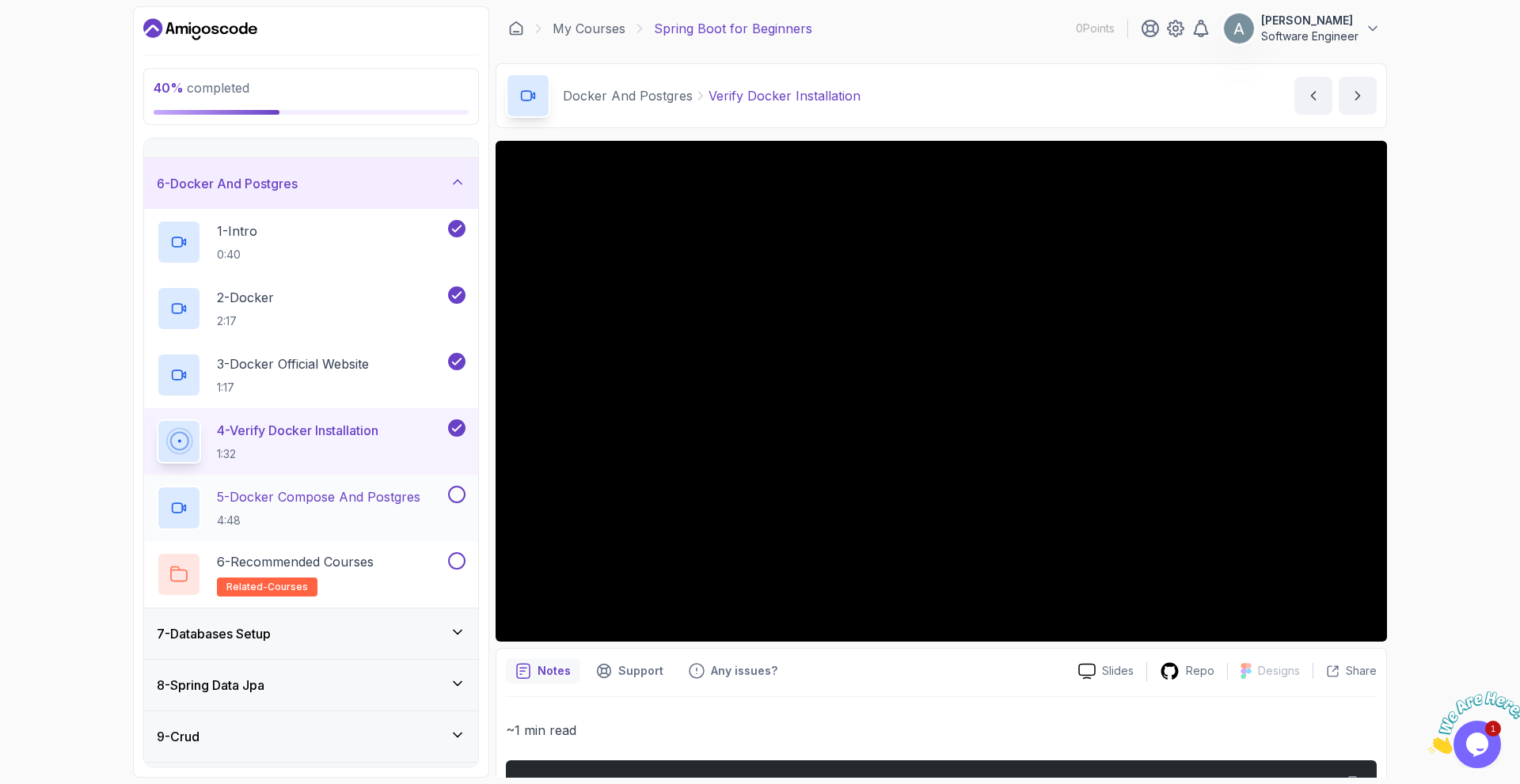
click at [395, 495] on p "5 - Docker Compose And Postgres" at bounding box center [319, 496] width 204 height 19
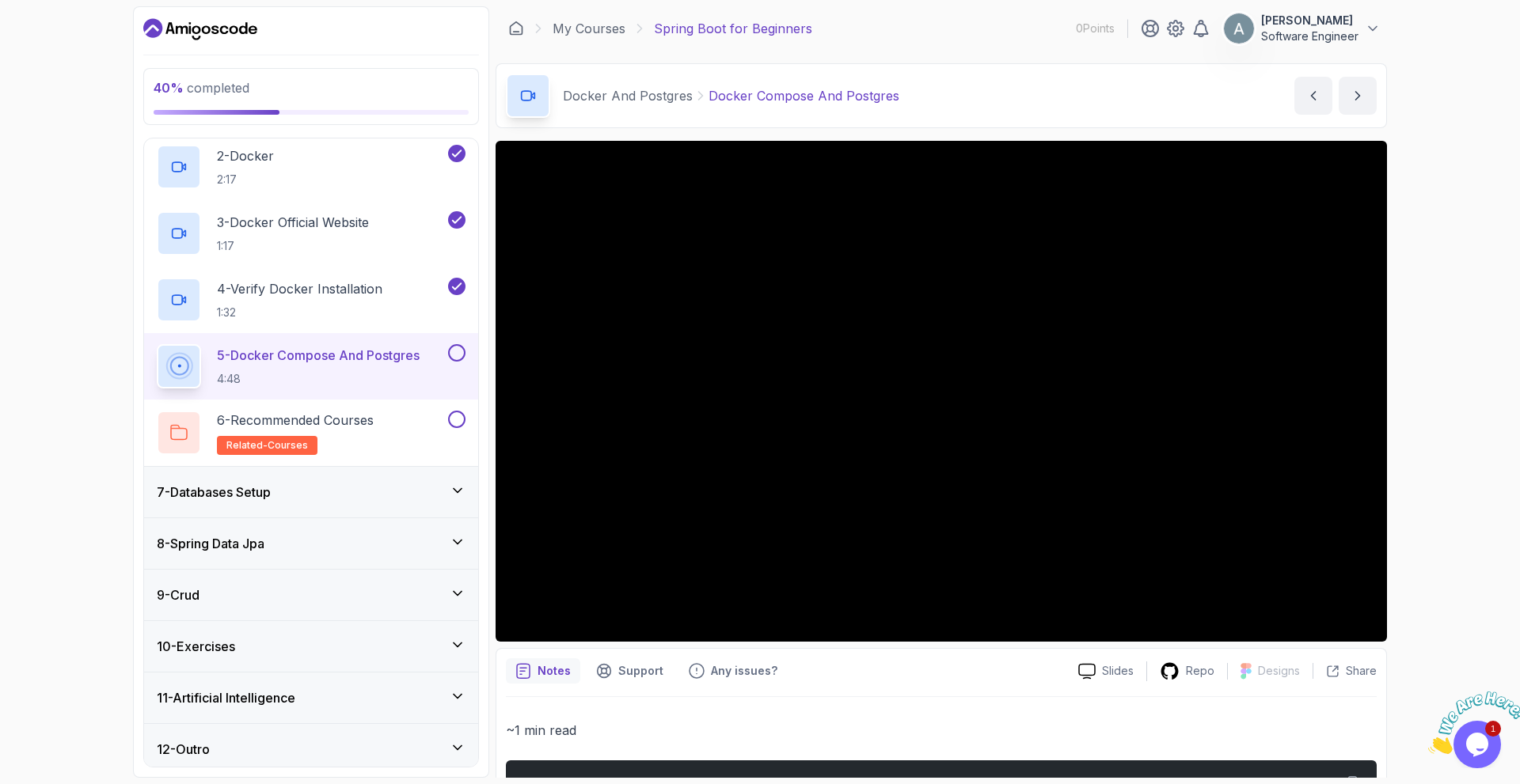
scroll to position [387, 0]
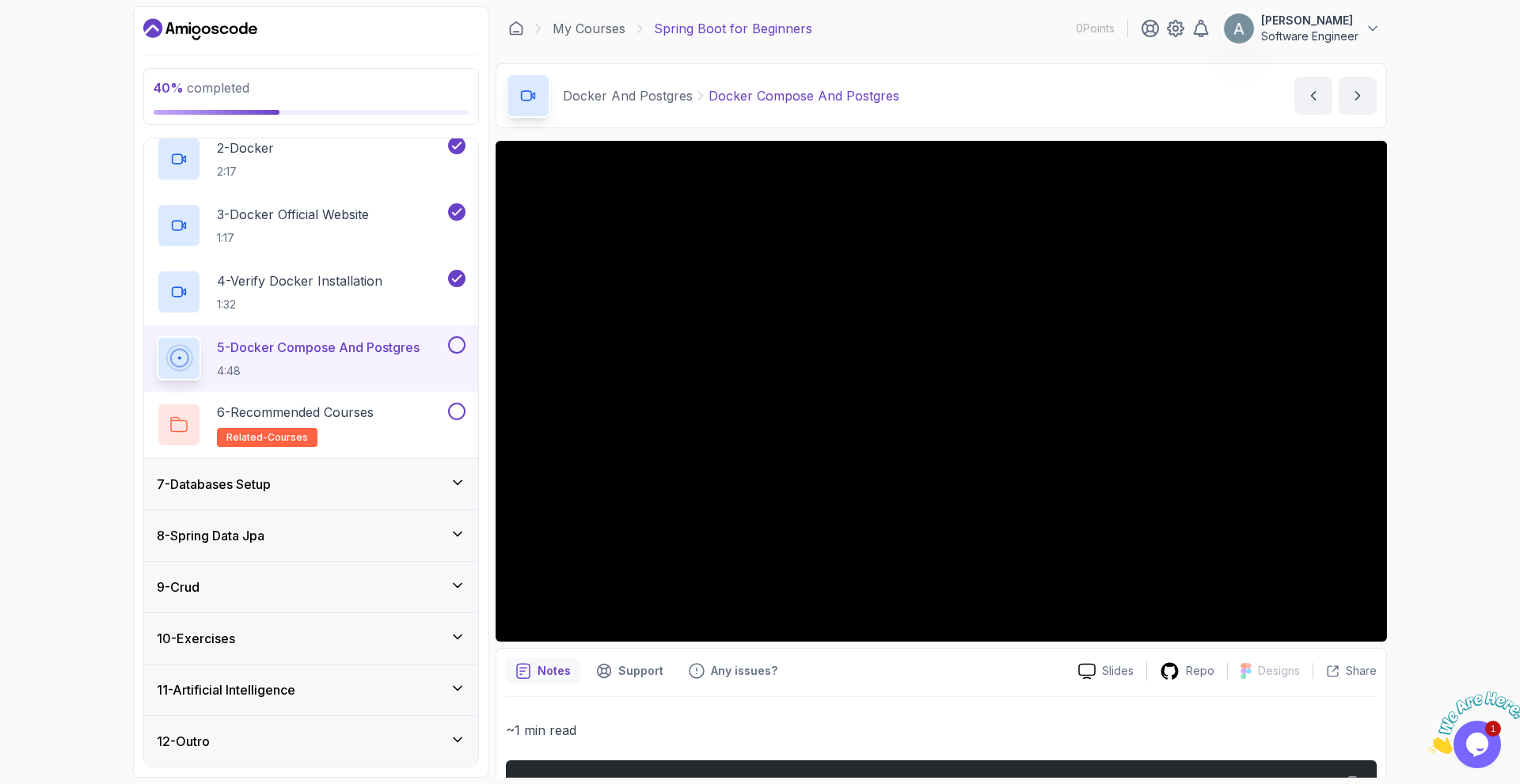
click at [459, 346] on button at bounding box center [457, 344] width 18 height 18
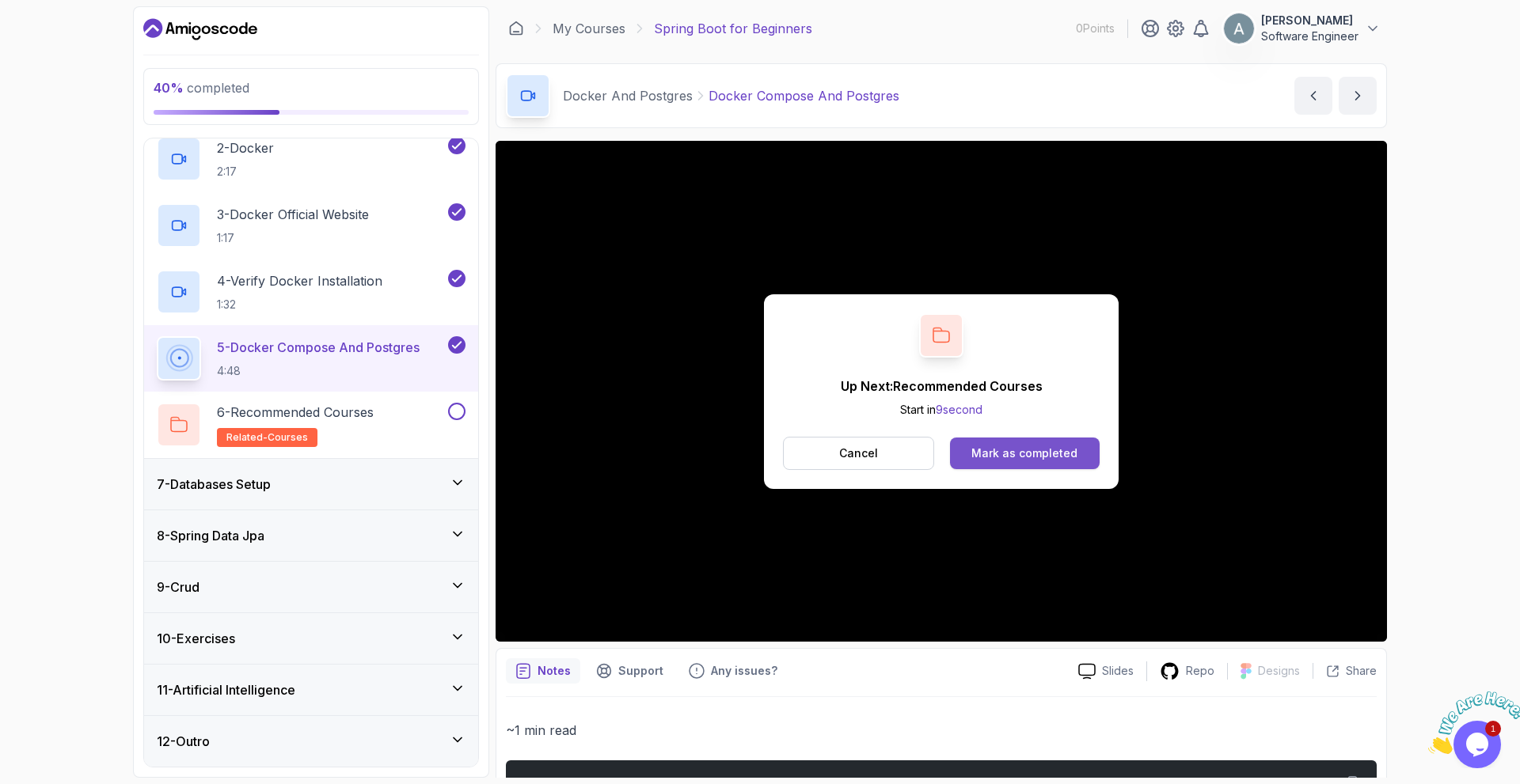
click at [962, 456] on button "Mark as completed" at bounding box center [1024, 453] width 149 height 31
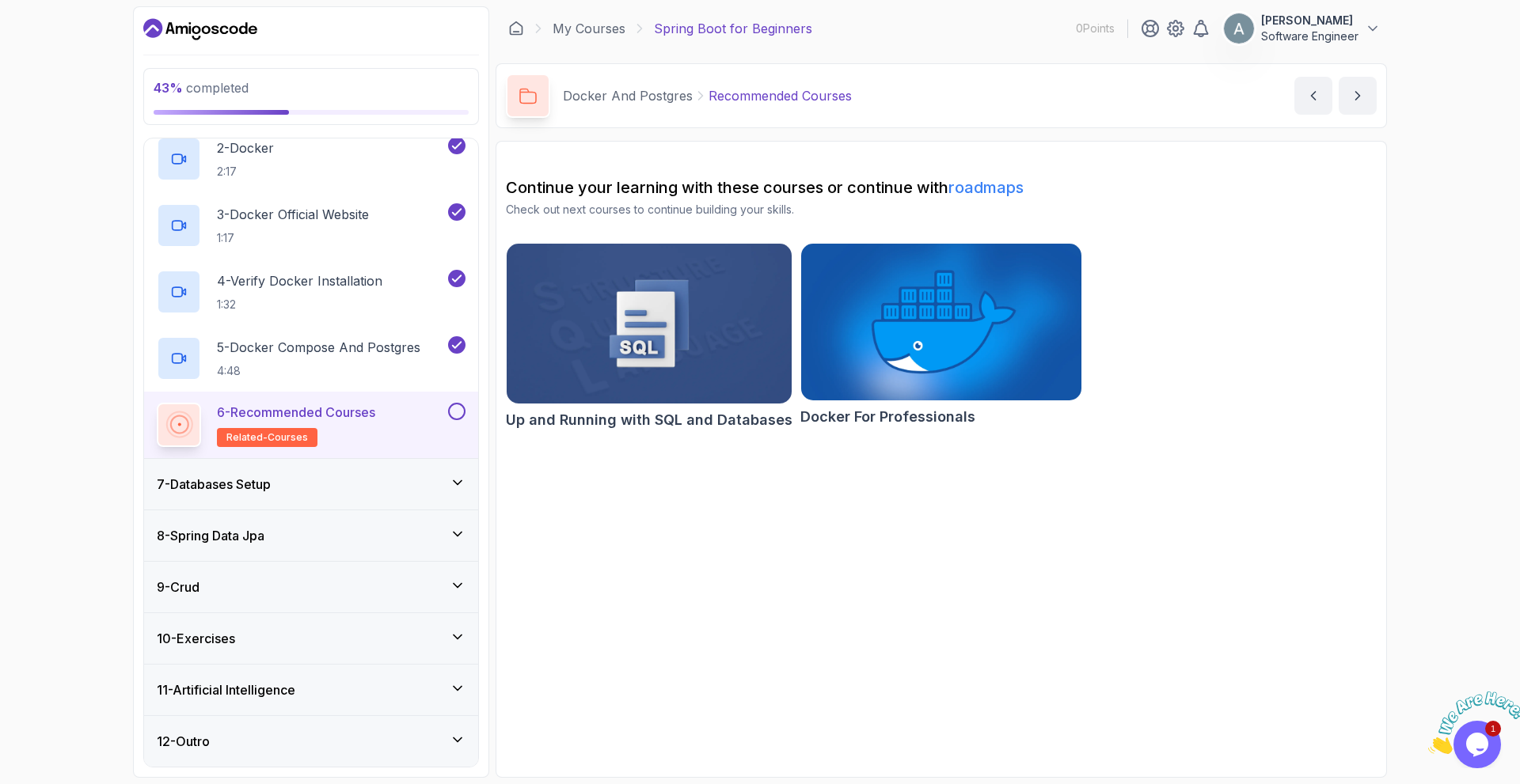
click at [453, 412] on button at bounding box center [457, 412] width 18 height 18
click at [455, 480] on icon at bounding box center [457, 483] width 16 height 16
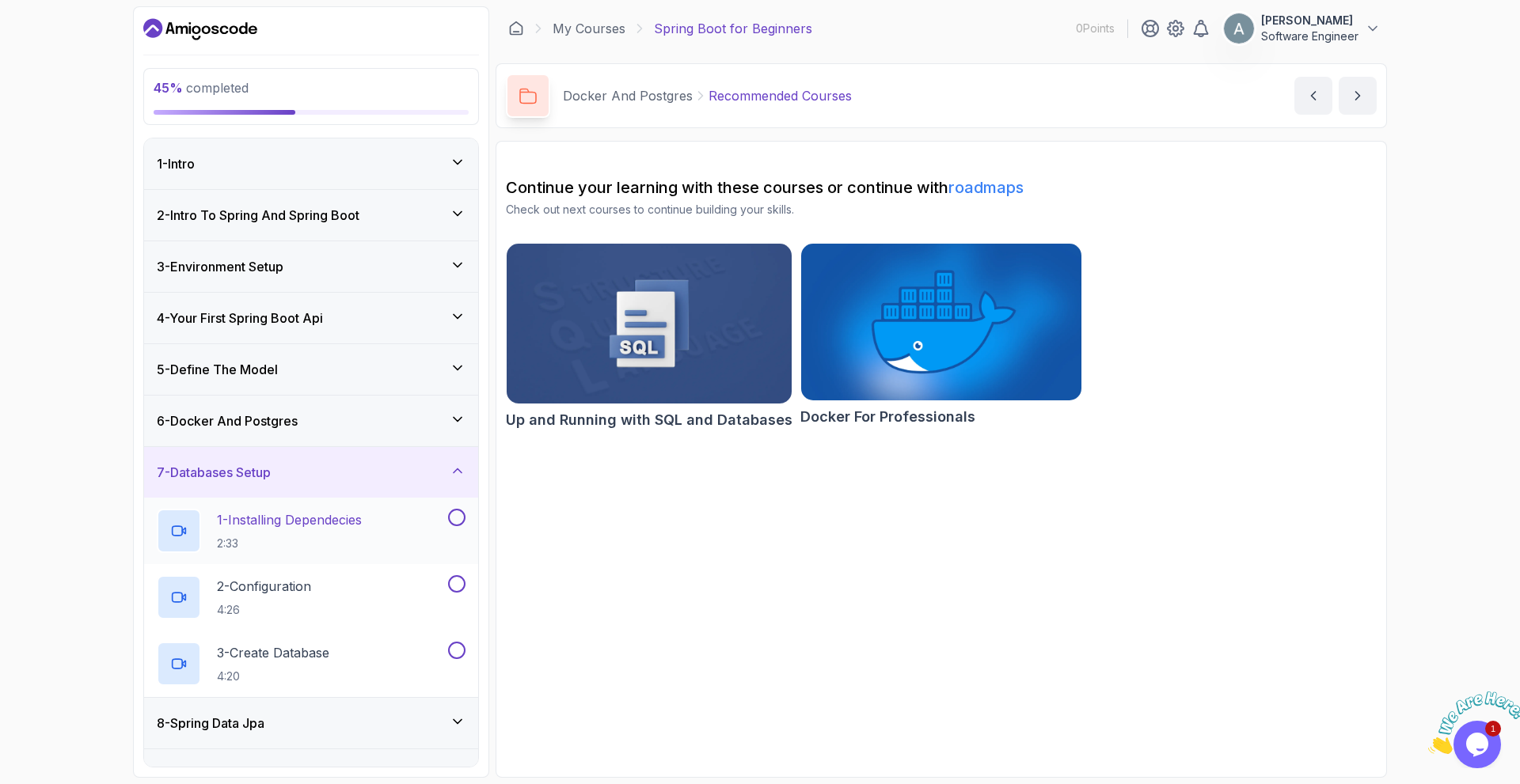
click at [362, 522] on p "1 - Installing Dependecies" at bounding box center [289, 520] width 145 height 19
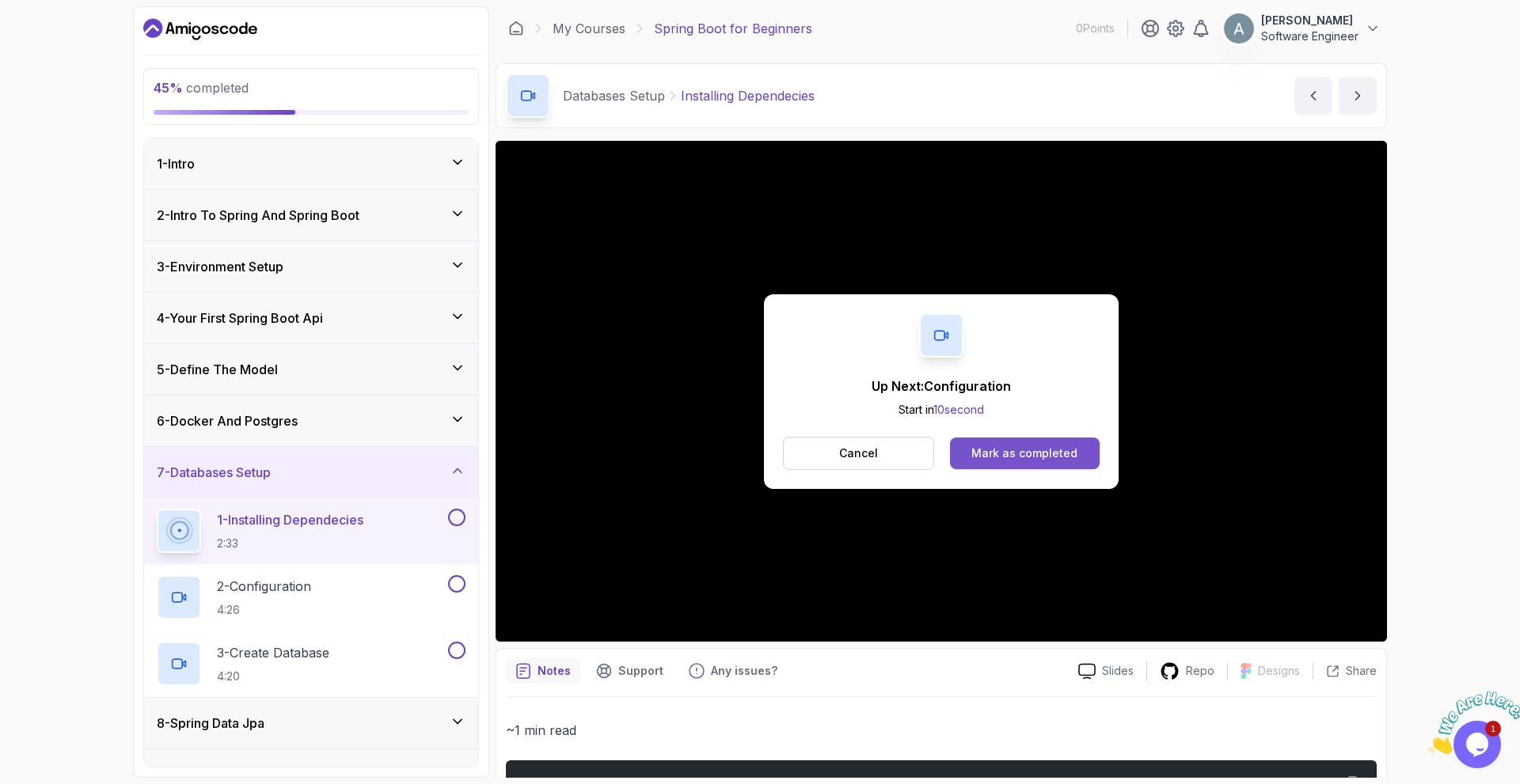
click at [1063, 452] on div "Mark as completed" at bounding box center [1024, 453] width 106 height 16
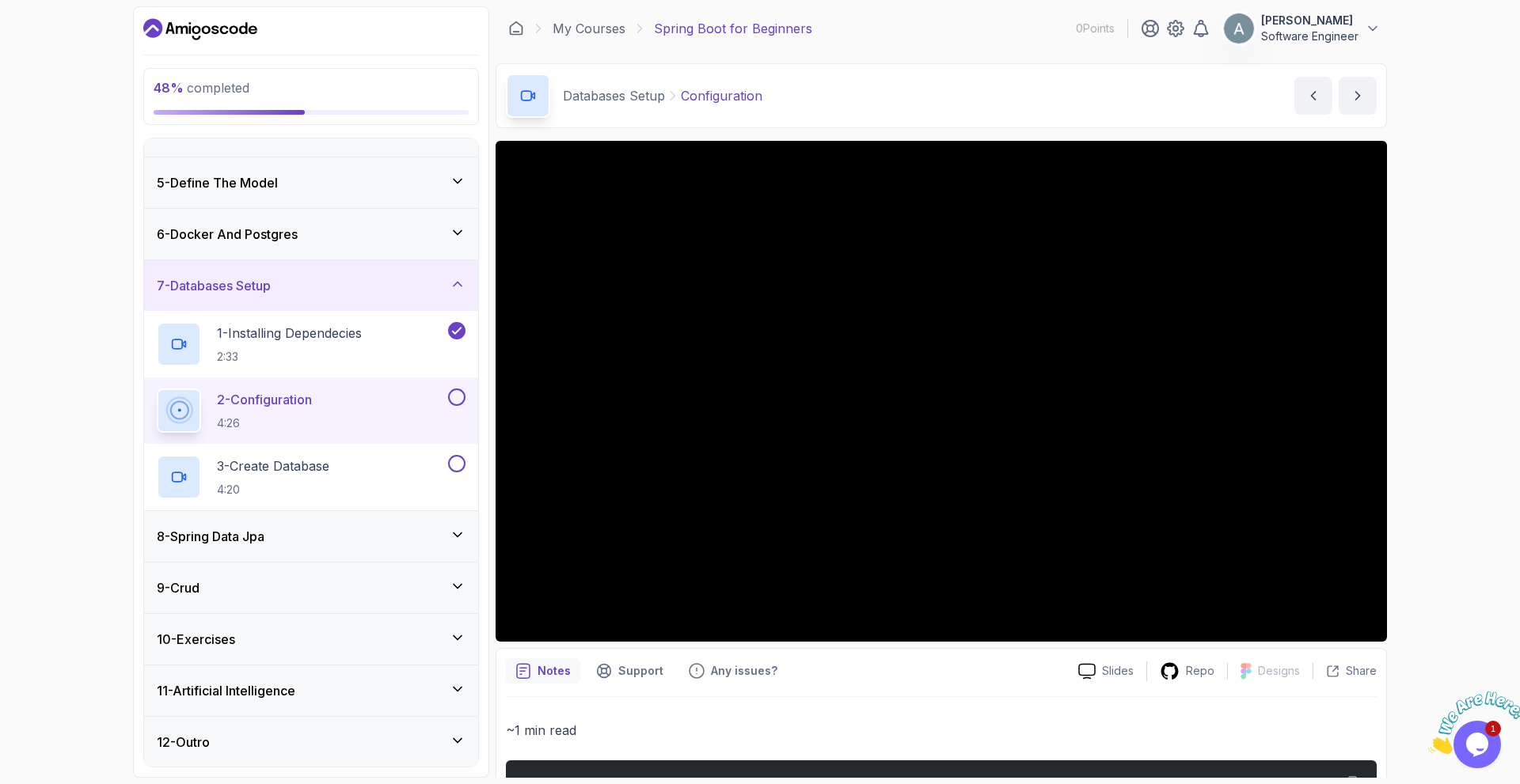
scroll to position [188, 0]
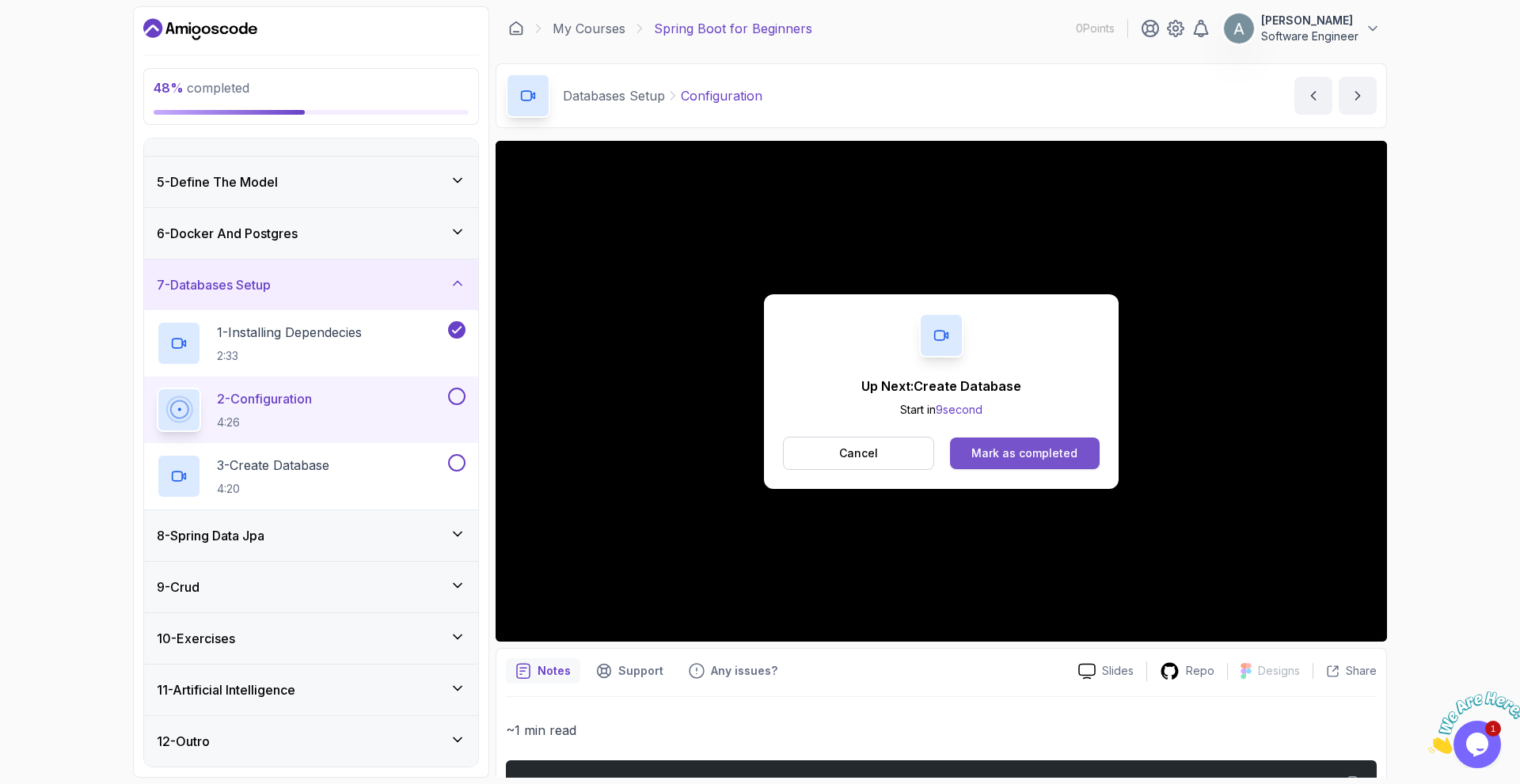
click at [1014, 456] on div "Mark as completed" at bounding box center [1024, 453] width 106 height 16
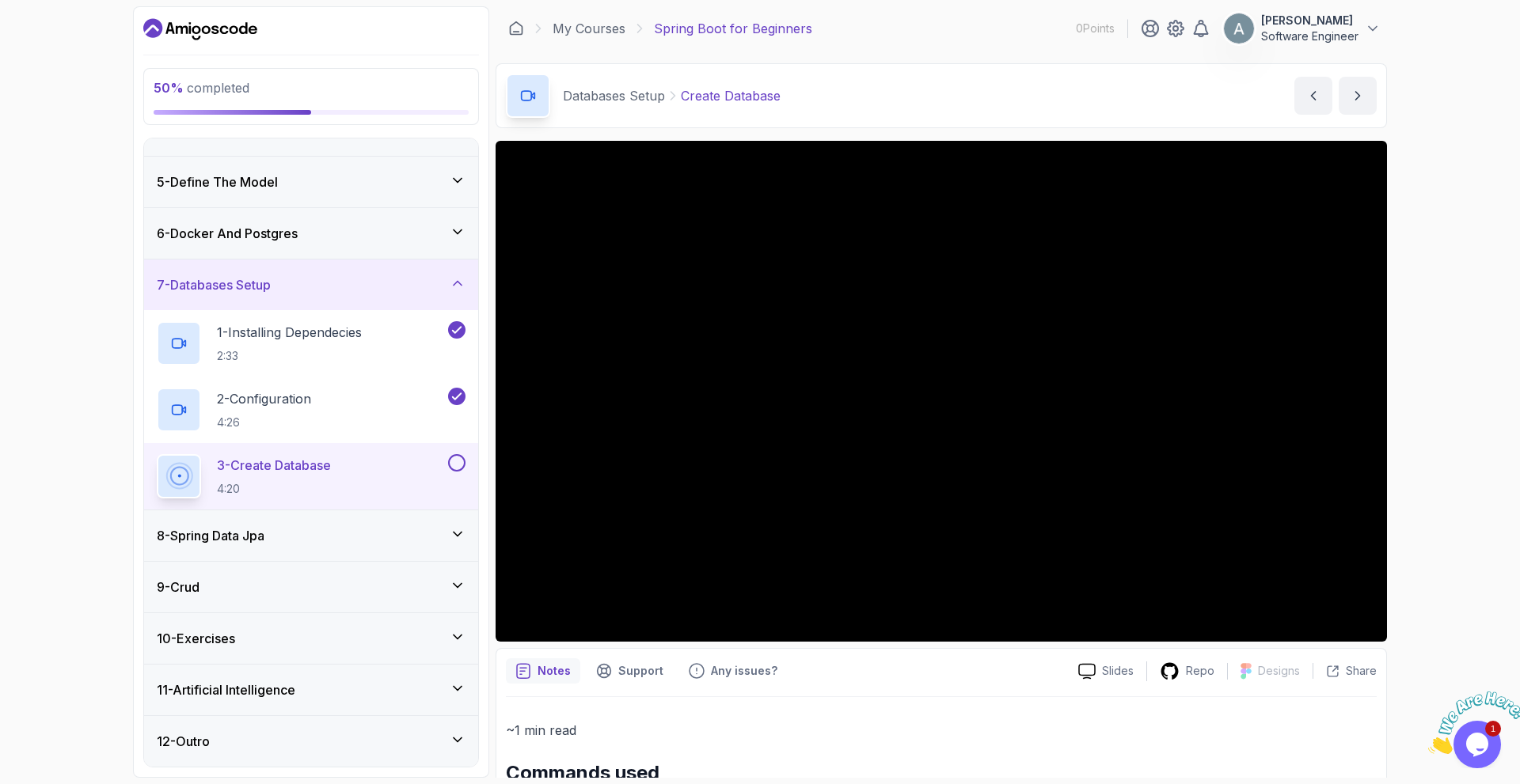
click at [461, 462] on button at bounding box center [457, 462] width 18 height 18
click at [448, 532] on div "8 - Spring Data Jpa" at bounding box center [311, 535] width 309 height 19
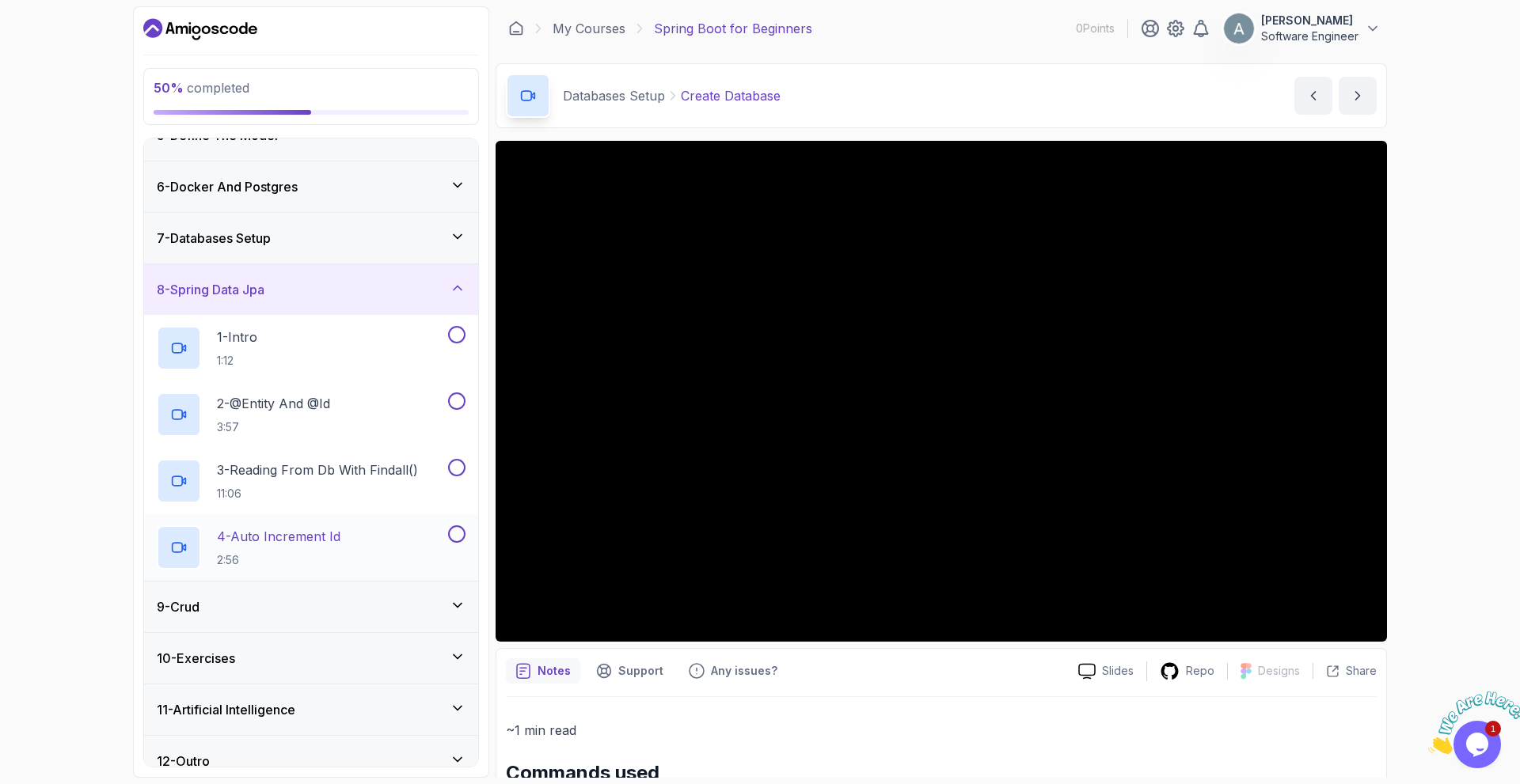
scroll to position [254, 0]
